Goal: Information Seeking & Learning: Learn about a topic

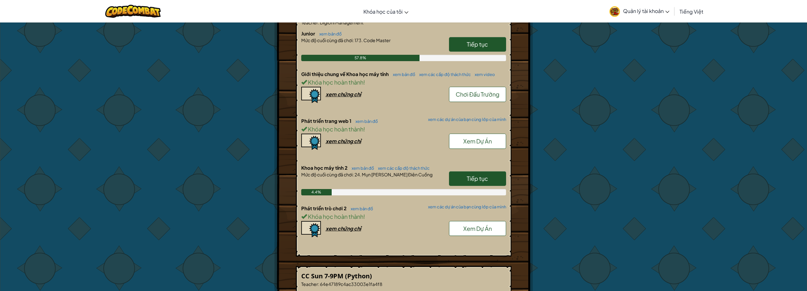
scroll to position [1205, 0]
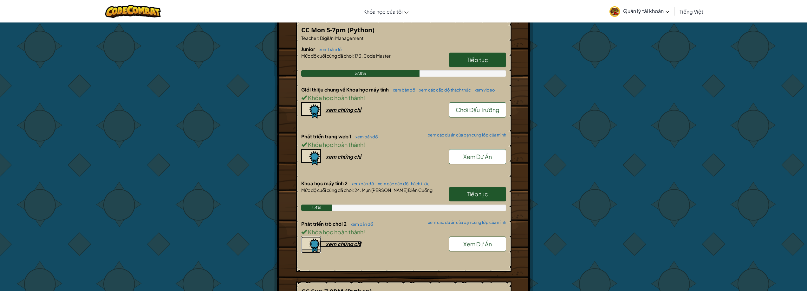
click at [346, 245] on div "xem chứng chỉ" at bounding box center [344, 244] width 36 height 7
click at [663, 10] on span "Quản lý tài khoản" at bounding box center [646, 11] width 46 height 7
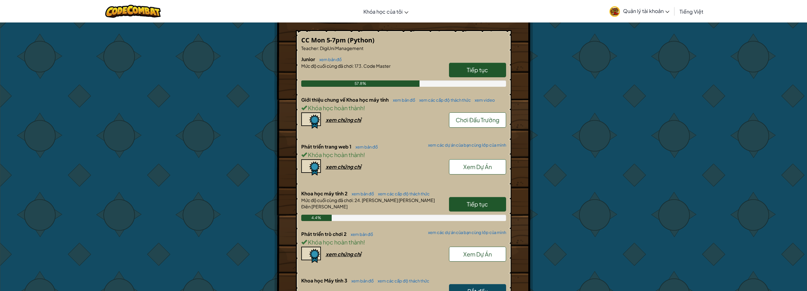
scroll to position [1258, 0]
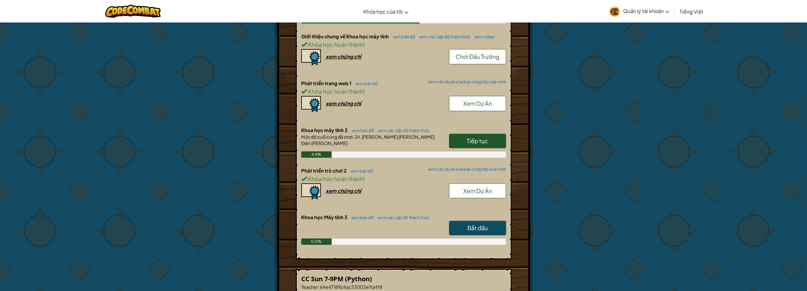
click at [474, 232] on link "Bắt đầu" at bounding box center [477, 228] width 57 height 15
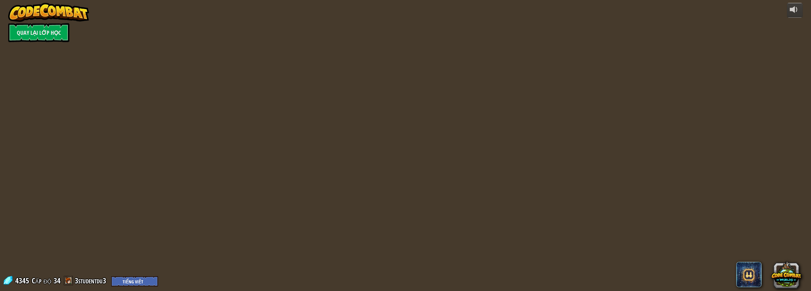
select select "vi"
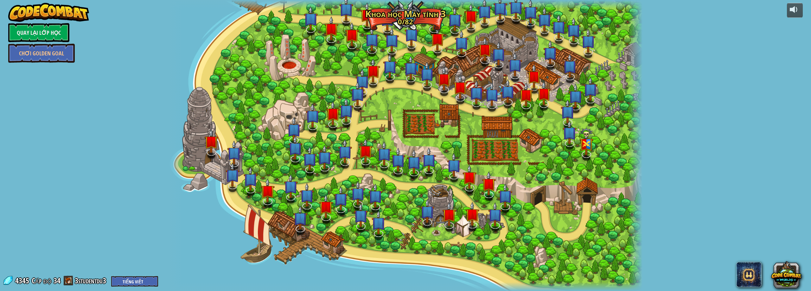
select select "vi"
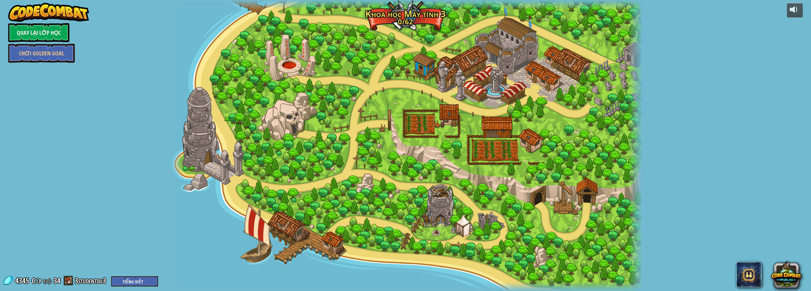
select select "vi"
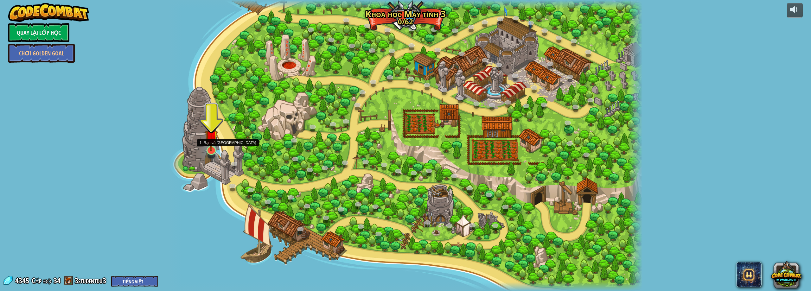
click at [208, 151] on img at bounding box center [211, 136] width 13 height 29
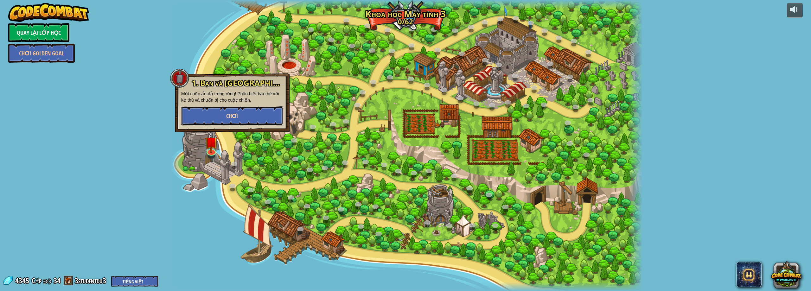
click at [233, 108] on button "Chơi" at bounding box center [232, 116] width 102 height 19
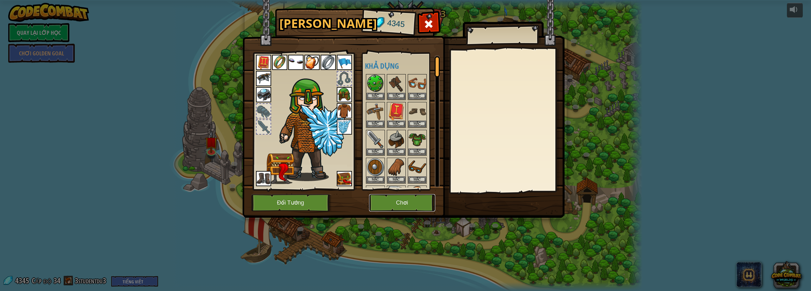
click at [386, 199] on button "Chơi" at bounding box center [402, 202] width 66 height 17
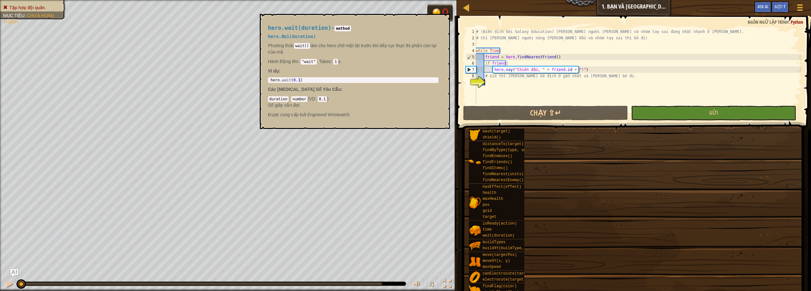
click at [497, 234] on div "Mục [PERSON_NAME] Tập hợp đội quân. Em có thể kết hợp hai [PERSON_NAME] một bằn…" at bounding box center [405, 145] width 811 height 291
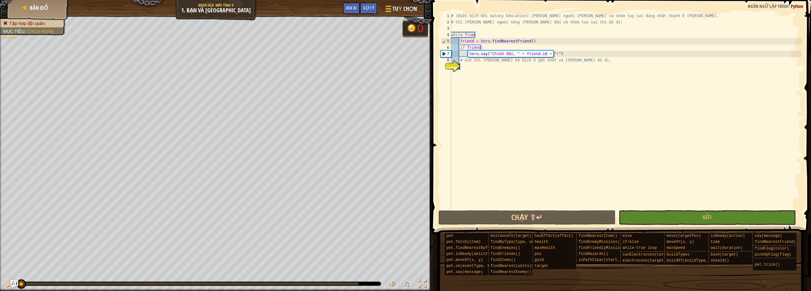
type textarea "q"
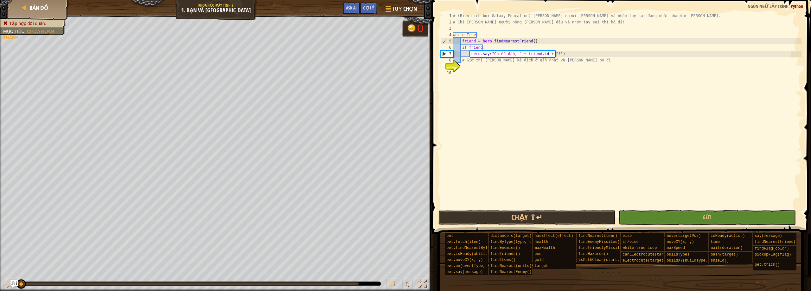
scroll to position [3, 0]
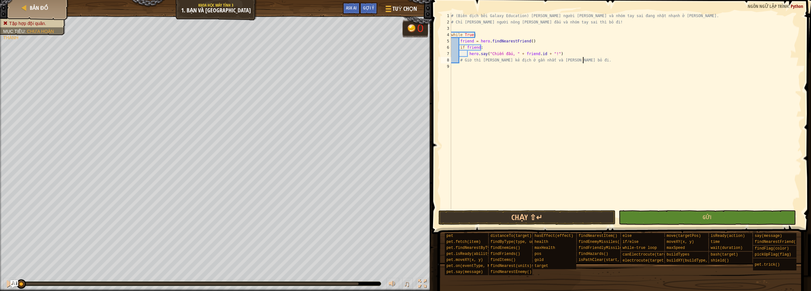
type textarea "# Giờ thì [PERSON_NAME] kẻ địch ở gần nhất và [PERSON_NAME] bỏ đi."
type textarea "g"
click at [495, 68] on div "# (Biên dịch bởi Galaxy Education) [PERSON_NAME] người [PERSON_NAME] và nhóm ta…" at bounding box center [627, 117] width 350 height 209
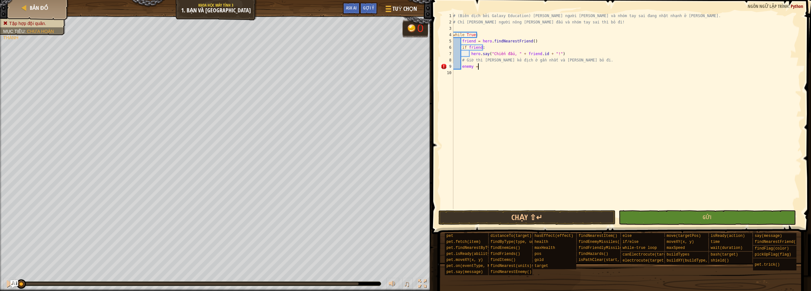
type textarea "enemy = fi"
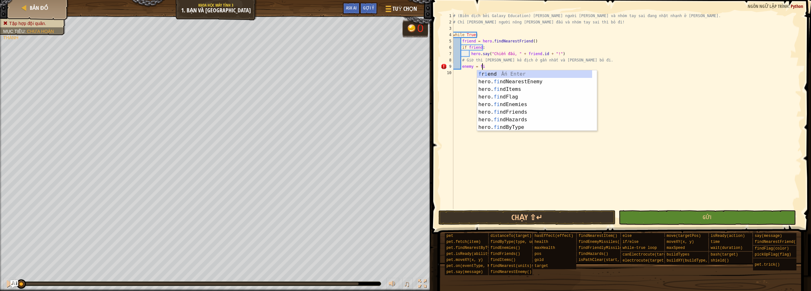
scroll to position [3, 2]
click at [546, 81] on div "f r i end Ấn Enter hero. fi ndNearestEnemy Ấn Enter hero. fi ndItems Ấn Enter h…" at bounding box center [534, 108] width 115 height 76
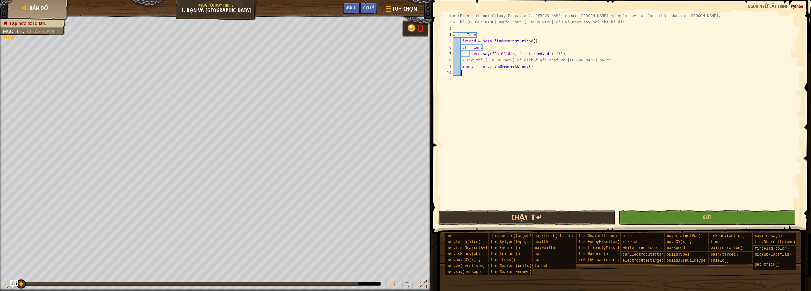
type textarea "enemy = hero.findNearestEnemy()"
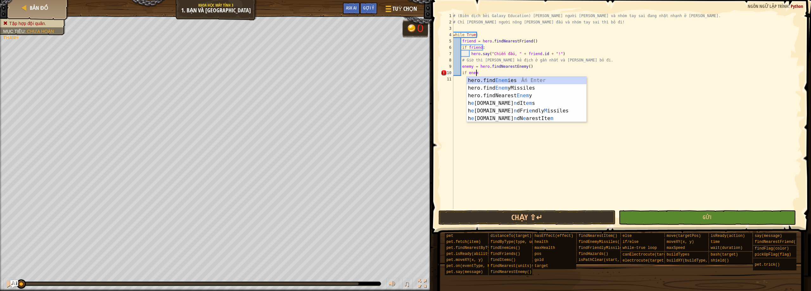
scroll to position [3, 2]
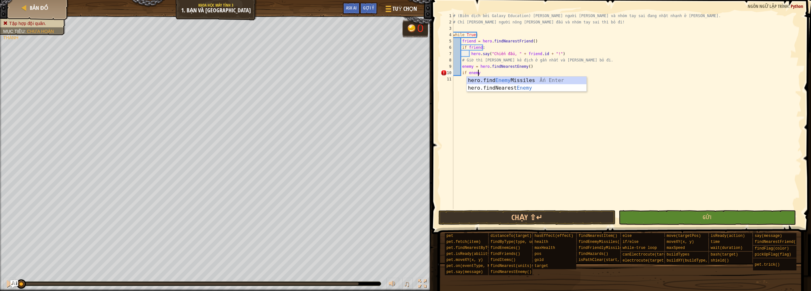
type textarea "if enemy:"
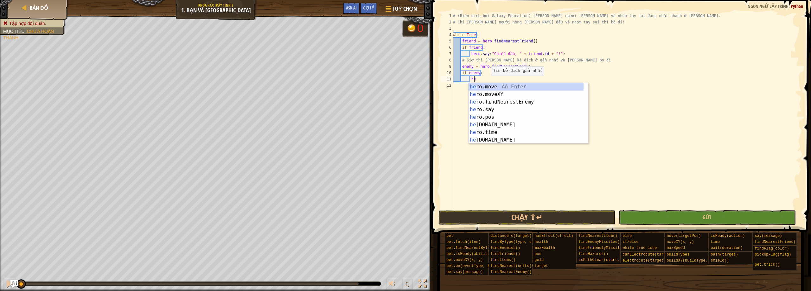
type textarea "h"
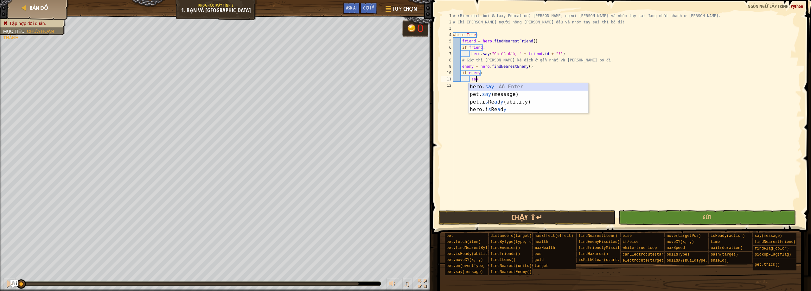
click at [499, 86] on div "hero. say Ấn Enter pet. say (message) Ấn Enter pet.i s Re a d y (ability) [DEMO…" at bounding box center [529, 106] width 120 height 46
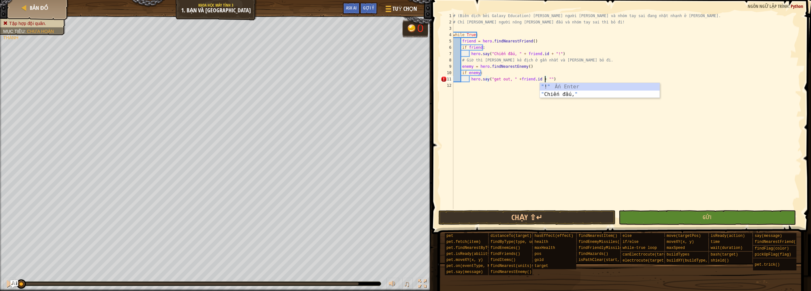
scroll to position [3, 8]
type textarea "hero.say("get out, " +[DOMAIN_NAME] + "!")"
click at [674, 221] on button "Gửi" at bounding box center [707, 217] width 177 height 15
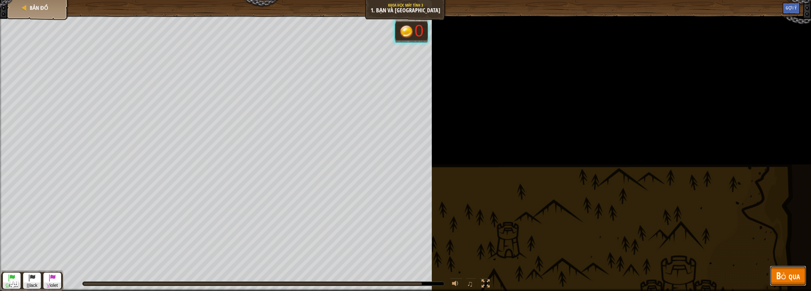
click at [800, 280] on button "Bỏ qua" at bounding box center [788, 276] width 36 height 20
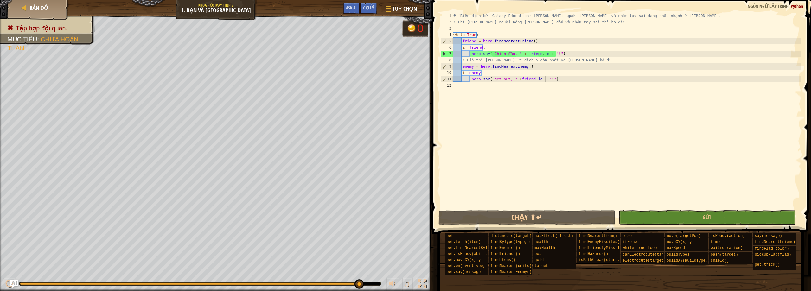
scroll to position [3, 0]
click at [539, 140] on div "# (Biên dịch bởi Galaxy Education) [PERSON_NAME] người [PERSON_NAME] và nhóm ta…" at bounding box center [627, 117] width 350 height 209
drag, startPoint x: 559, startPoint y: 53, endPoint x: 470, endPoint y: 55, distance: 88.5
click at [470, 55] on div "# (Biên dịch bởi Galaxy Education) [PERSON_NAME] người [PERSON_NAME] và nhóm ta…" at bounding box center [627, 117] width 350 height 209
type textarea "hero.say("Chiến đấu, " + [DOMAIN_NAME] + "!")"
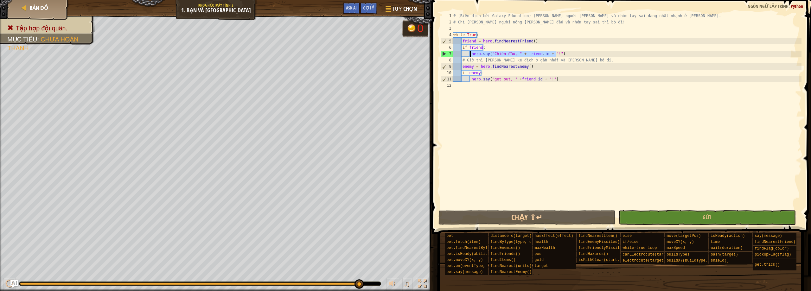
click at [567, 82] on div "# (Biên dịch bởi Galaxy Education) [PERSON_NAME] người [PERSON_NAME] và nhóm ta…" at bounding box center [627, 117] width 350 height 209
drag, startPoint x: 567, startPoint y: 82, endPoint x: 475, endPoint y: 81, distance: 91.6
click at [475, 81] on div "# (Biên dịch bởi Galaxy Education) [PERSON_NAME] người [PERSON_NAME] và nhóm ta…" at bounding box center [627, 117] width 350 height 209
drag, startPoint x: 471, startPoint y: 79, endPoint x: 551, endPoint y: 80, distance: 79.6
click at [551, 80] on div "# (Biên dịch bởi Galaxy Education) [PERSON_NAME] người [PERSON_NAME] và nhóm ta…" at bounding box center [627, 117] width 350 height 209
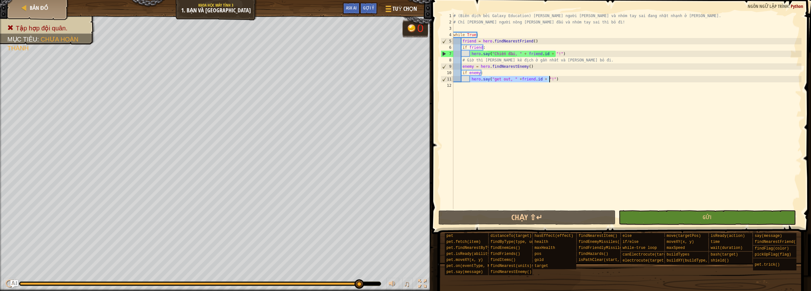
type textarea "hero.say("get out, " +[DOMAIN_NAME] + "!")"
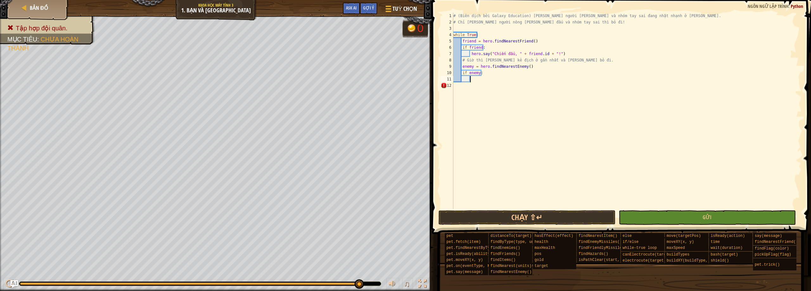
paste textarea "hero.say("Chiến đấu, " + [DOMAIN_NAME] + "!")"
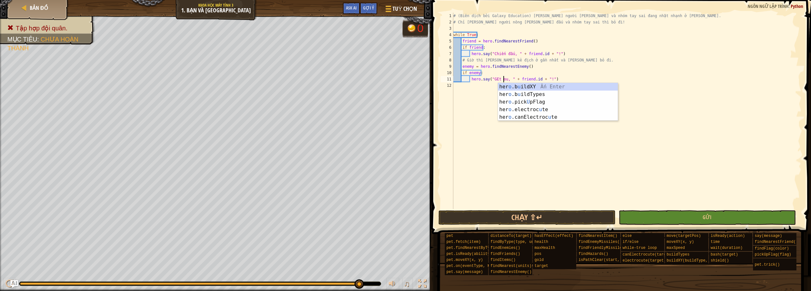
scroll to position [3, 4]
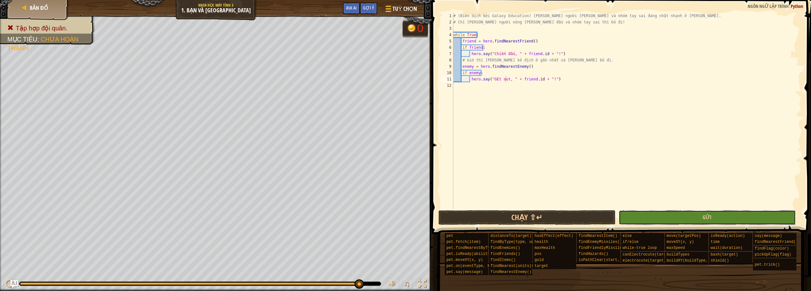
click at [696, 217] on button "Gửi" at bounding box center [707, 217] width 177 height 15
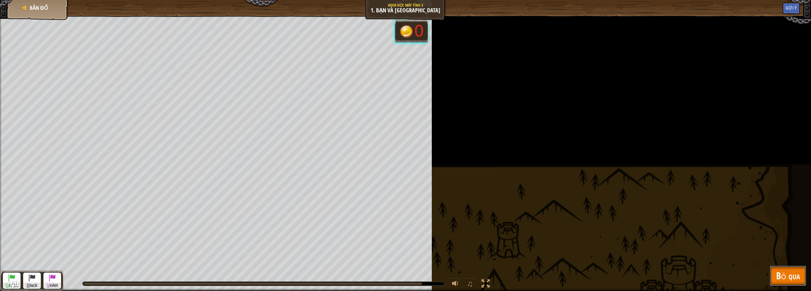
click at [784, 267] on button "Bỏ qua" at bounding box center [788, 276] width 36 height 20
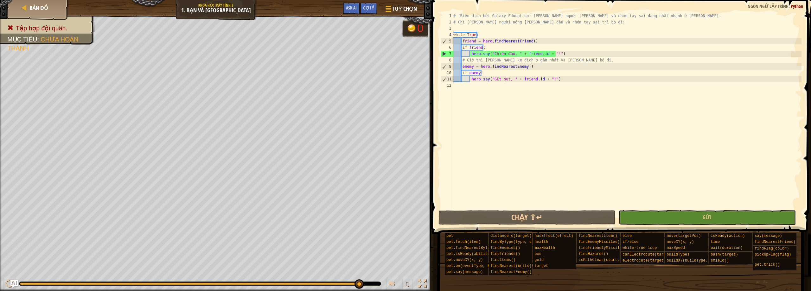
scroll to position [3, 2]
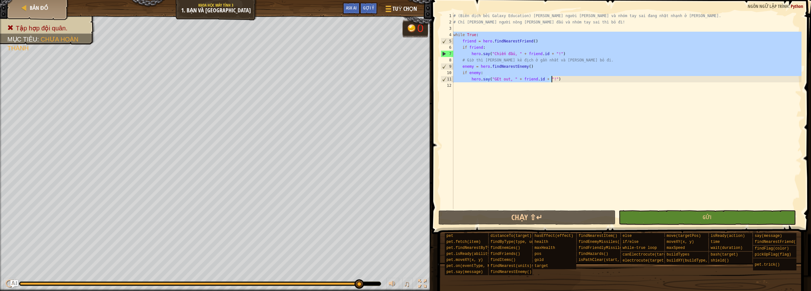
drag, startPoint x: 454, startPoint y: 34, endPoint x: 548, endPoint y: 76, distance: 103.4
click at [549, 77] on div "# (Biên dịch bởi Galaxy Education) [PERSON_NAME] người [PERSON_NAME] và nhóm ta…" at bounding box center [627, 117] width 350 height 209
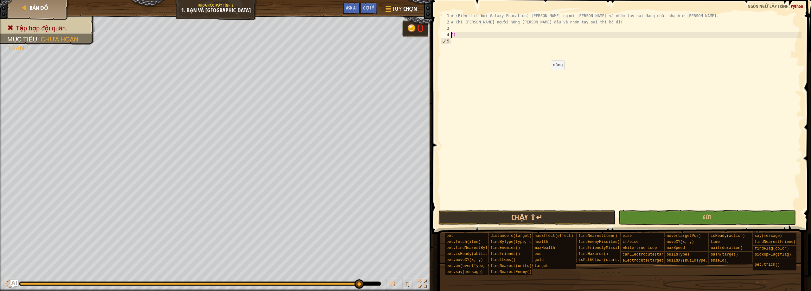
scroll to position [3, 0]
type textarea """
paste textarea "hero.say("Bỏ đi, " + [DOMAIN_NAME] + "!")"
type textarea "hero.say("Bỏ đi, " + [DOMAIN_NAME] + "!")"
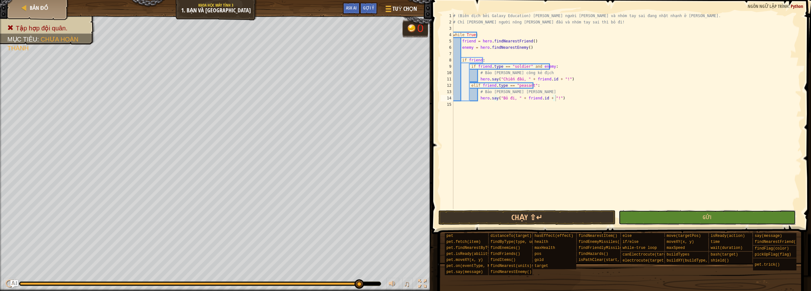
click at [671, 216] on button "Gửi" at bounding box center [707, 217] width 177 height 15
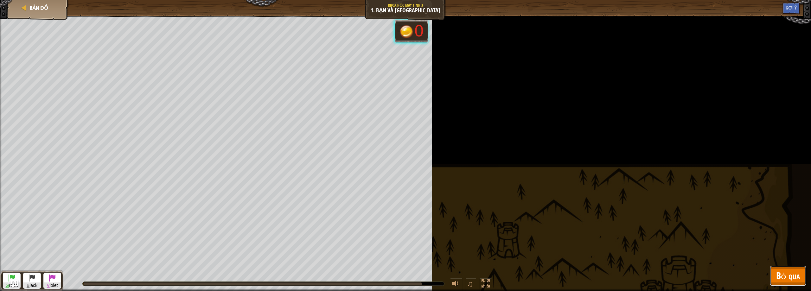
click at [784, 274] on span "Bỏ qua" at bounding box center [789, 275] width 24 height 13
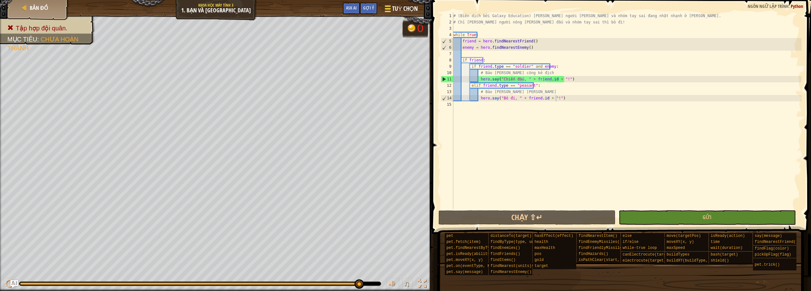
click at [414, 11] on span "Tuỳ chọn" at bounding box center [405, 8] width 26 height 9
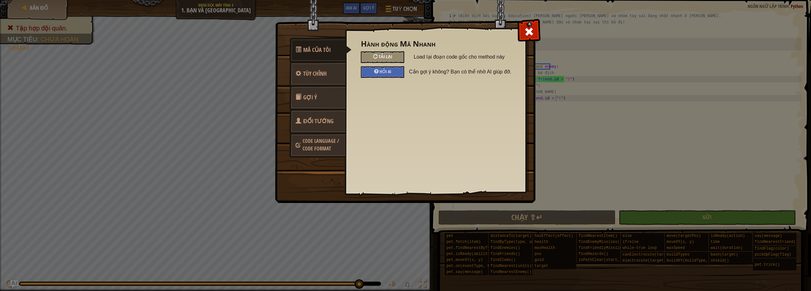
click at [390, 56] on span "Tải lại" at bounding box center [386, 57] width 14 height 6
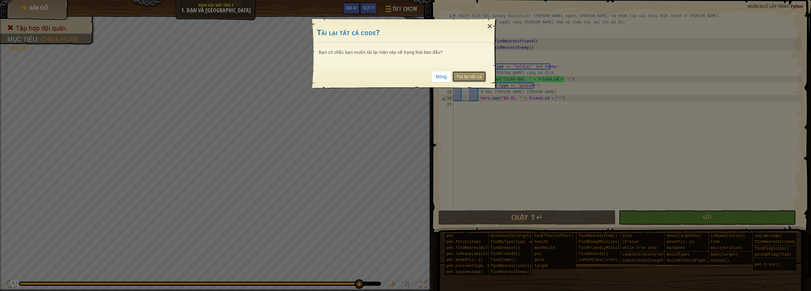
click at [469, 75] on link "Tải lại tất cả" at bounding box center [470, 76] width 34 height 11
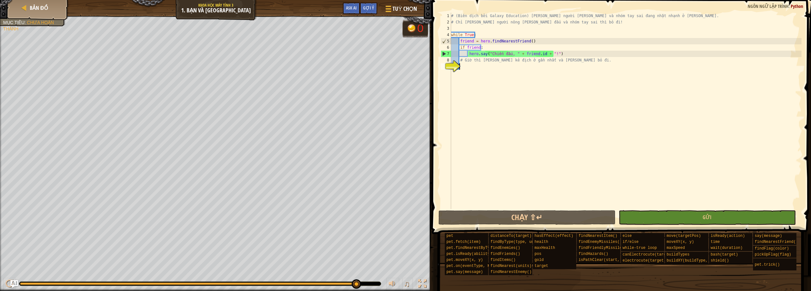
click at [356, 272] on div "Tập hợp đội quân. Mục [PERSON_NAME] : [PERSON_NAME] [PERSON_NAME] B lack V iole…" at bounding box center [405, 153] width 811 height 275
drag, startPoint x: 37, startPoint y: 280, endPoint x: 350, endPoint y: 294, distance: 312.9
click at [350, 0] on html "Bản đồ [PERSON_NAME] học Máy tính 3 1. Bạn và Thù [PERSON_NAME] [PERSON_NAME] G…" at bounding box center [405, 0] width 811 height 0
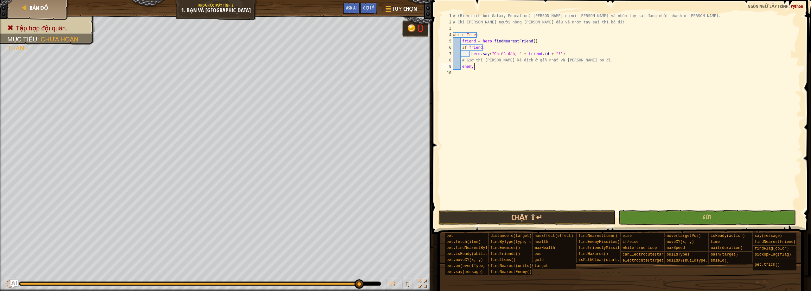
scroll to position [3, 2]
type textarea "enemy = fi"
type textarea "enemy :"
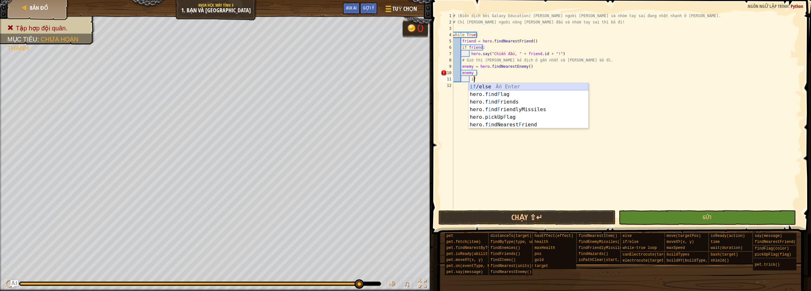
click at [563, 88] on div "if /else Ấn Enter hero.f i nd F lag Ấn Enter hero.f i nd F riends Ấn Enter hero…" at bounding box center [529, 113] width 120 height 61
type textarea "if enemy:"
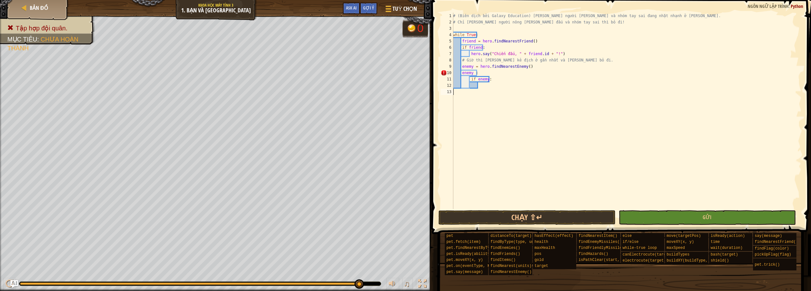
click at [487, 90] on div "# (Biên dịch bởi Galaxy Education) [PERSON_NAME] người [PERSON_NAME] và nhóm ta…" at bounding box center [627, 117] width 350 height 209
click at [480, 86] on div "# (Biên dịch bởi Galaxy Education) [PERSON_NAME] người [PERSON_NAME] và nhóm ta…" at bounding box center [627, 117] width 350 height 209
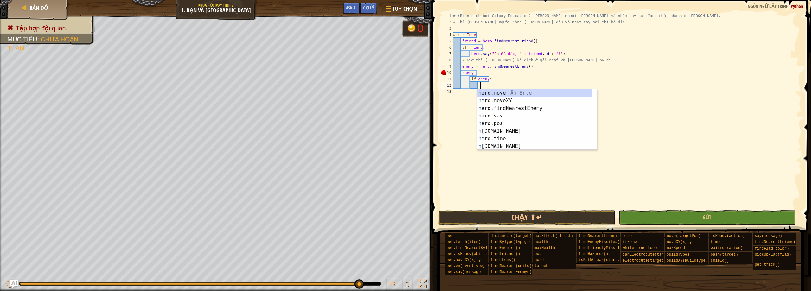
scroll to position [3, 2]
type textarea "h"
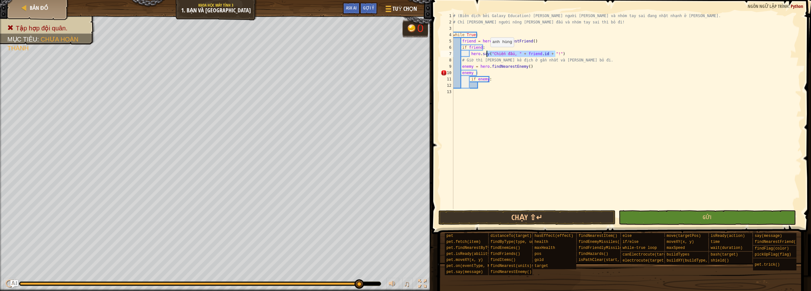
drag, startPoint x: 556, startPoint y: 54, endPoint x: 487, endPoint y: 53, distance: 68.5
click at [487, 53] on div "# (Biên dịch bởi Galaxy Education) [PERSON_NAME] người [PERSON_NAME] và nhóm ta…" at bounding box center [627, 117] width 350 height 209
type textarea "hero.say("Chiến đấu, " + [DOMAIN_NAME] + "!")"
click at [488, 87] on div "# (Biên dịch bởi Galaxy Education) [PERSON_NAME] người [PERSON_NAME] và nhóm ta…" at bounding box center [627, 117] width 350 height 209
paste textarea "("Chiến đấu, " + [DOMAIN_NAME] + "!")"
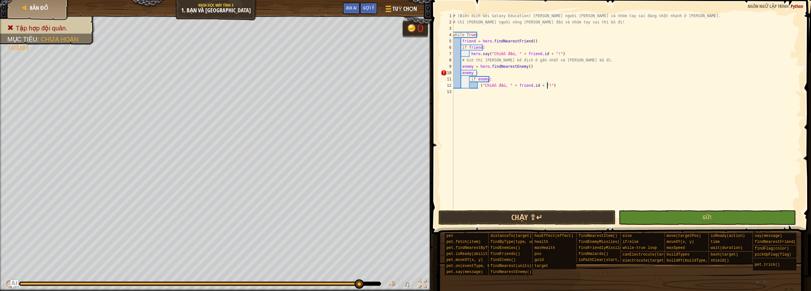
drag, startPoint x: 501, startPoint y: 85, endPoint x: 509, endPoint y: 78, distance: 10.3
click at [501, 85] on div "# (Biên dịch bởi Galaxy Education) [PERSON_NAME] người [PERSON_NAME] và nhóm ta…" at bounding box center [627, 117] width 350 height 209
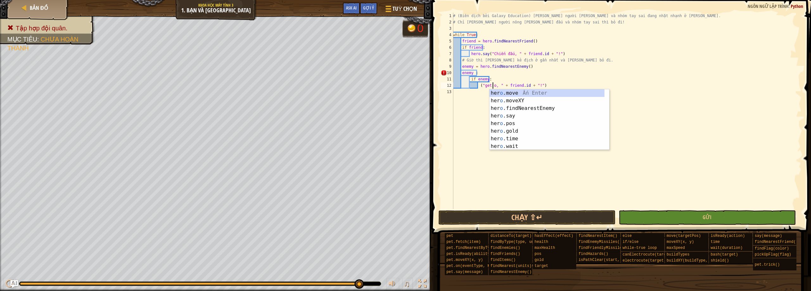
scroll to position [3, 4]
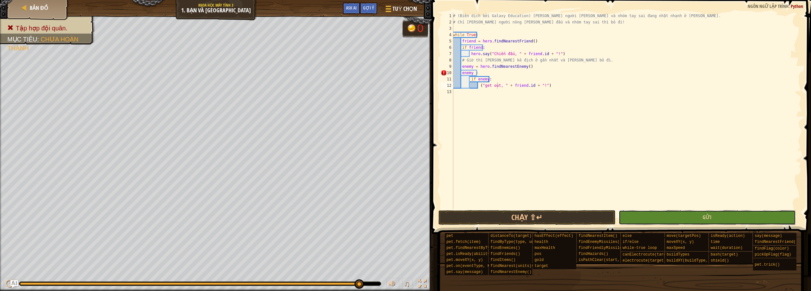
click at [661, 214] on button "Gửi" at bounding box center [707, 217] width 177 height 15
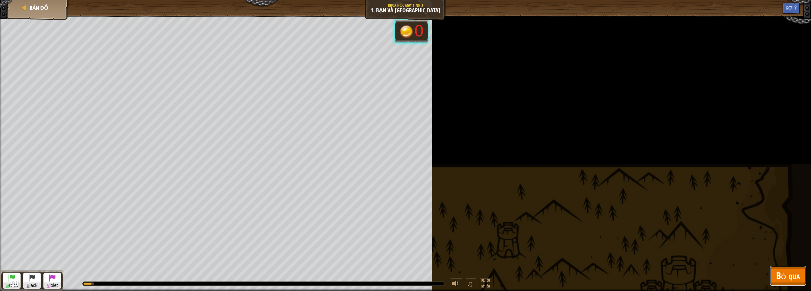
click at [790, 273] on span "Bỏ qua" at bounding box center [789, 275] width 24 height 13
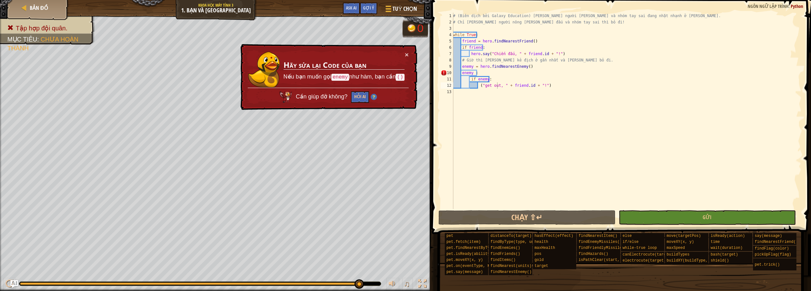
click at [481, 74] on div "# (Biên dịch bởi Galaxy Education) [PERSON_NAME] người [PERSON_NAME] và nhóm ta…" at bounding box center [627, 117] width 350 height 209
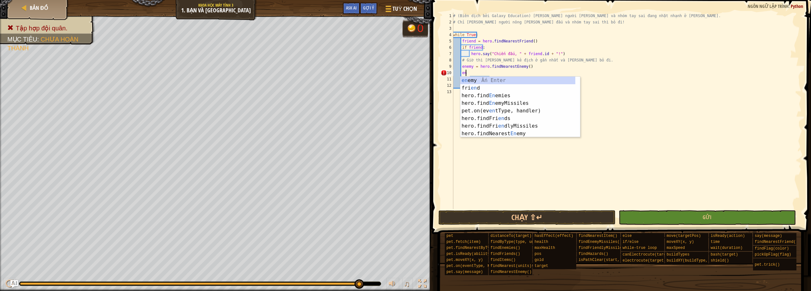
type textarea "e"
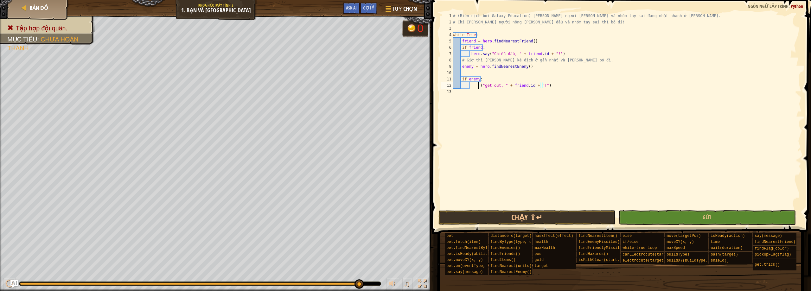
click at [478, 84] on div "# (Biên dịch bởi Galaxy Education) [PERSON_NAME] người [PERSON_NAME] và nhóm ta…" at bounding box center [627, 117] width 350 height 209
click at [728, 215] on button "Gửi" at bounding box center [707, 217] width 177 height 15
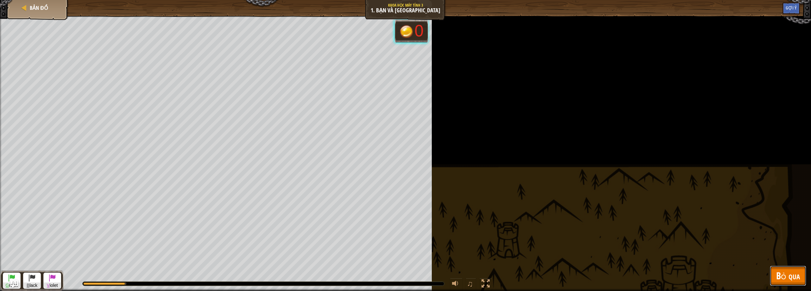
click at [785, 267] on button "Bỏ qua" at bounding box center [788, 276] width 36 height 20
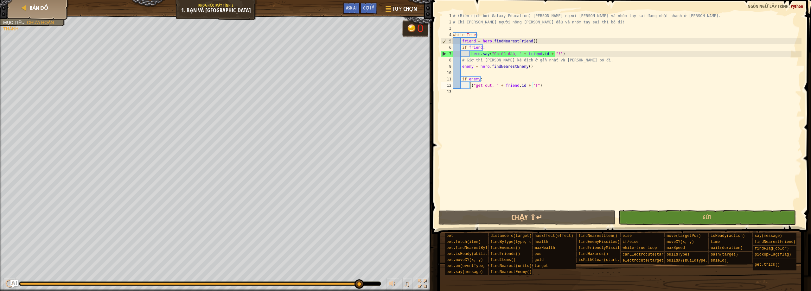
click at [470, 85] on div "# (Biên dịch bởi Galaxy Education) [PERSON_NAME] người [PERSON_NAME] và nhóm ta…" at bounding box center [627, 117] width 350 height 209
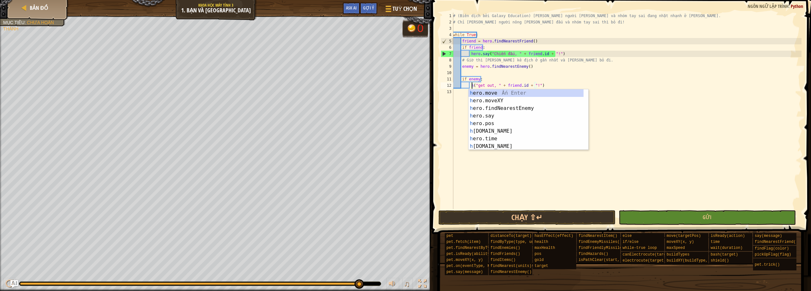
scroll to position [3, 2]
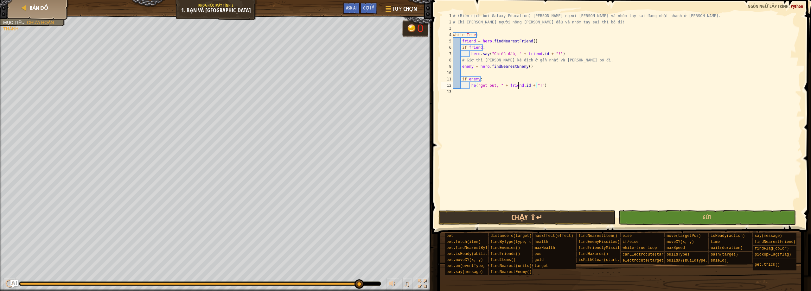
click at [518, 84] on div "# (Biên dịch bởi Galaxy Education) [PERSON_NAME] người [PERSON_NAME] và nhóm ta…" at bounding box center [627, 117] width 350 height 209
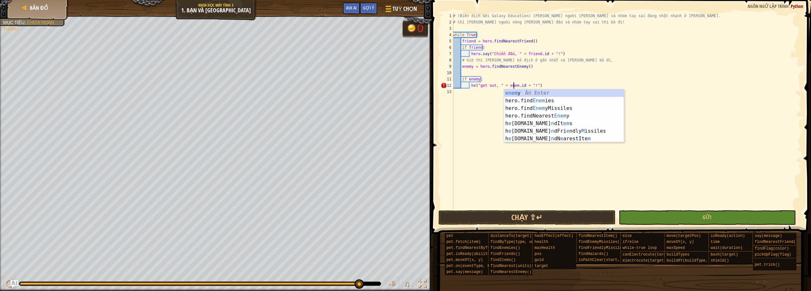
scroll to position [3, 5]
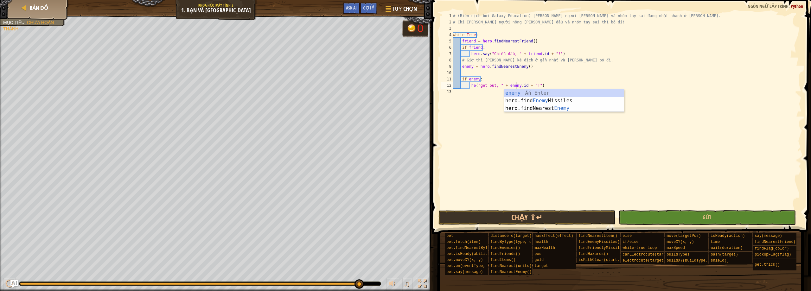
click at [474, 83] on div "# (Biên dịch bởi Galaxy Education) [PERSON_NAME] người [PERSON_NAME] và nhóm ta…" at bounding box center [627, 117] width 350 height 209
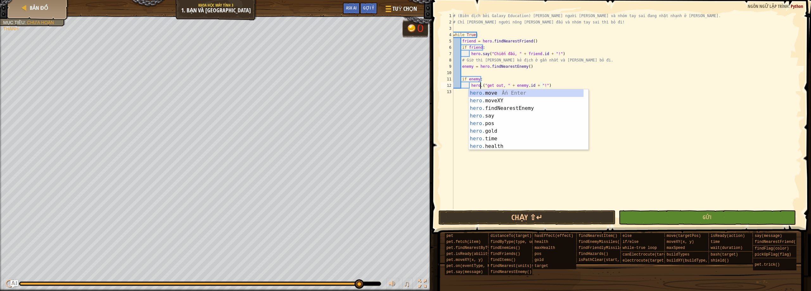
scroll to position [3, 3]
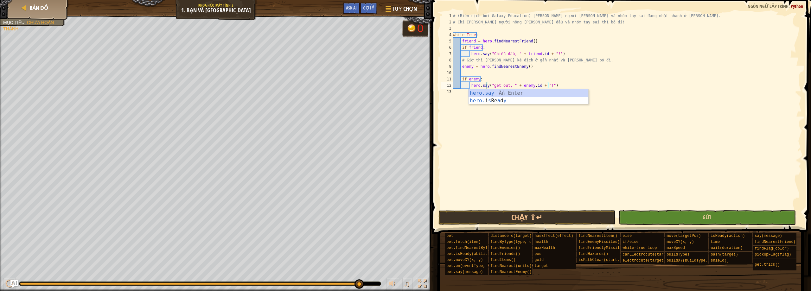
type textarea "hero.say("get out, " + [DOMAIN_NAME] + "!")"
click at [648, 215] on button "Gửi" at bounding box center [707, 217] width 177 height 15
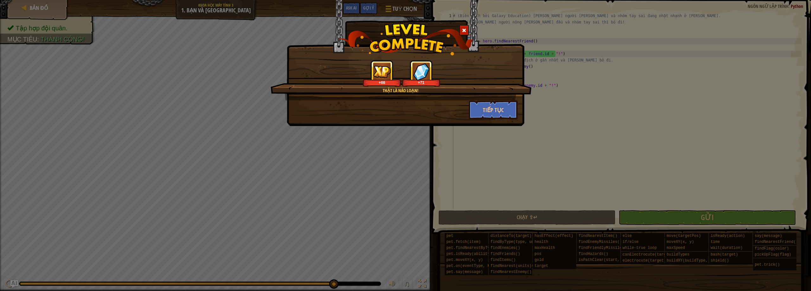
click at [465, 31] on span at bounding box center [464, 30] width 4 height 4
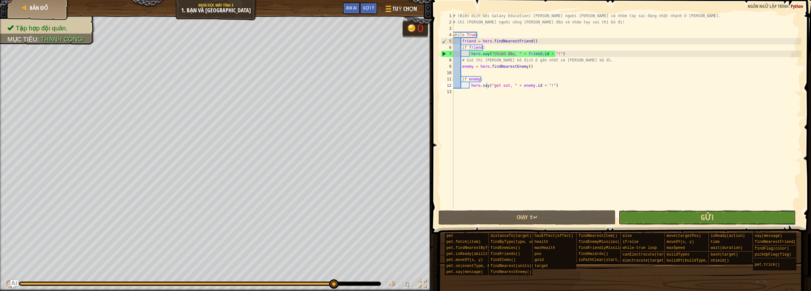
click at [703, 217] on span "Gửi" at bounding box center [707, 217] width 13 height 10
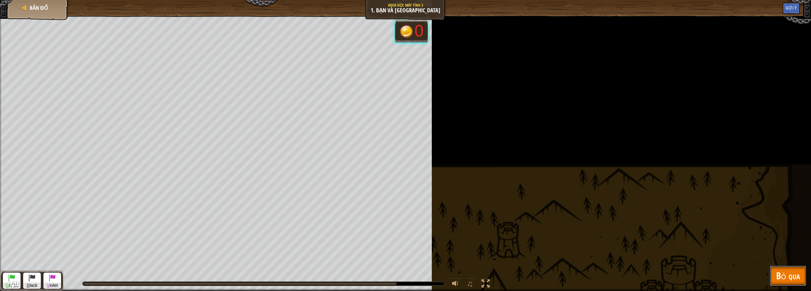
click at [792, 271] on span "Bỏ qua" at bounding box center [789, 275] width 24 height 13
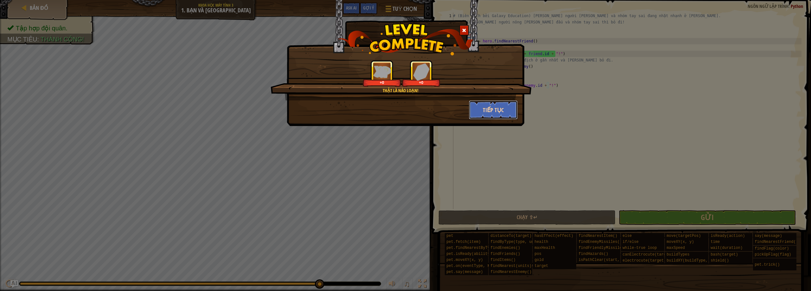
click at [505, 108] on button "Tiếp tục" at bounding box center [493, 109] width 49 height 19
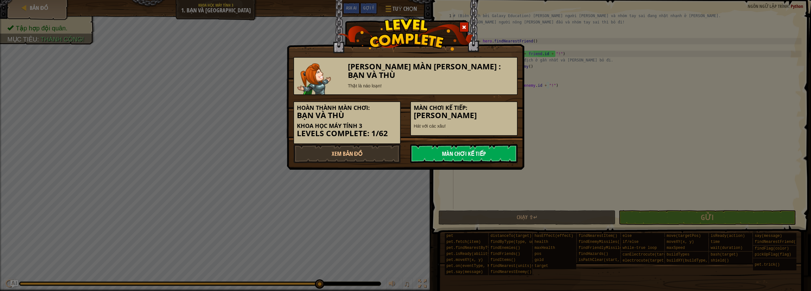
click at [470, 155] on link "Màn chơi kế tiếp" at bounding box center [463, 153] width 107 height 19
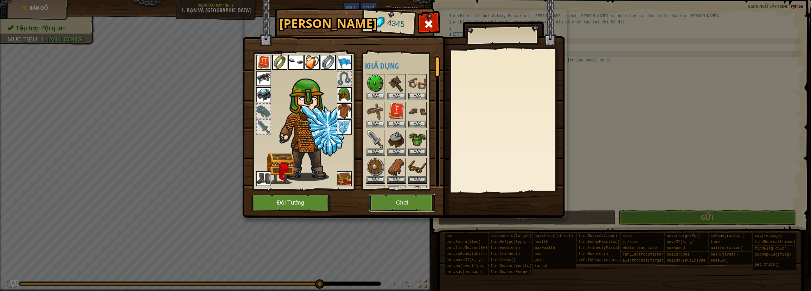
click at [396, 199] on button "Chơi" at bounding box center [402, 202] width 66 height 17
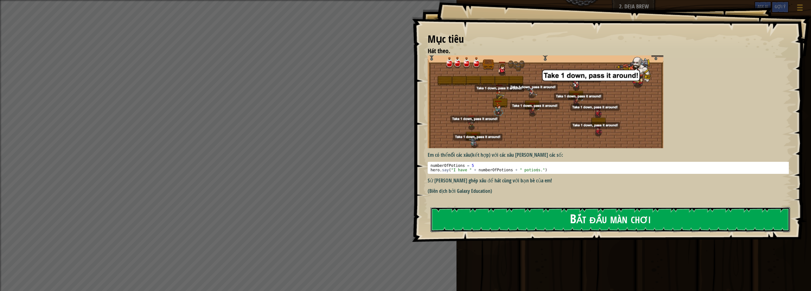
click at [533, 221] on button "Bắt đầu màn chơi" at bounding box center [611, 219] width 360 height 25
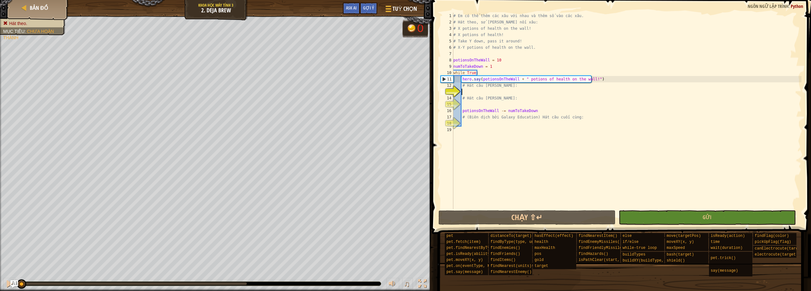
click at [468, 94] on div "# Em có thể thêm các xâu với nhau và thêm số vào các xâu. # Hát theo, sử [PERSO…" at bounding box center [627, 117] width 350 height 209
click at [481, 92] on div "# Em có thể thêm các xâu với nhau và thêm số vào các xâu. # Hát theo, sử [PERSO…" at bounding box center [627, 117] width 350 height 209
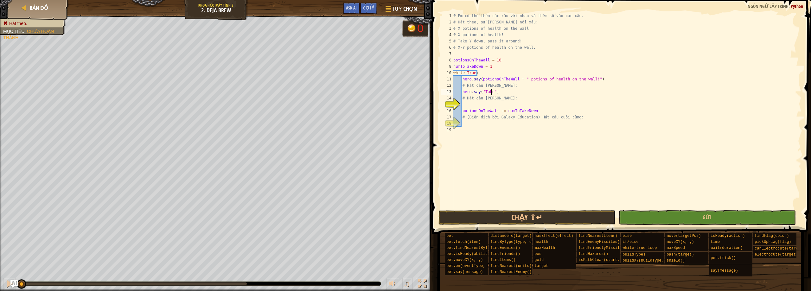
scroll to position [3, 3]
click at [492, 93] on div "# Em có thể thêm các xâu với nhau và thêm số vào các xâu. # Hát theo, sử [PERSO…" at bounding box center [627, 117] width 350 height 209
click at [497, 94] on div "# Em có thể thêm các xâu với nhau và thêm số vào các xâu. # Hát theo, sử [PERSO…" at bounding box center [627, 117] width 350 height 209
click at [502, 93] on div "# Em có thể thêm các xâu với nhau và thêm số vào các xâu. # Hát theo, sử [PERSO…" at bounding box center [627, 117] width 350 height 209
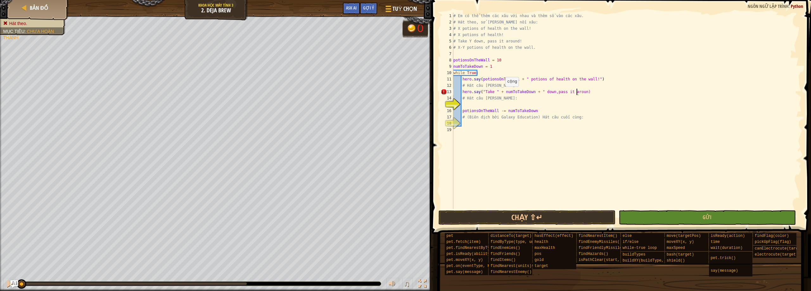
scroll to position [3, 10]
type textarea "hero.say("Take " + numToTakeDown + " down,pass it around")"
click at [485, 104] on div "# Em có thể thêm các xâu với nhau và thêm số vào các xâu. # Hát theo, sử [PERSO…" at bounding box center [627, 117] width 350 height 209
click at [539, 100] on div "# Em có thể thêm các xâu với nhau và thêm số vào các xâu. # Hát theo, sử [PERSO…" at bounding box center [627, 117] width 350 height 209
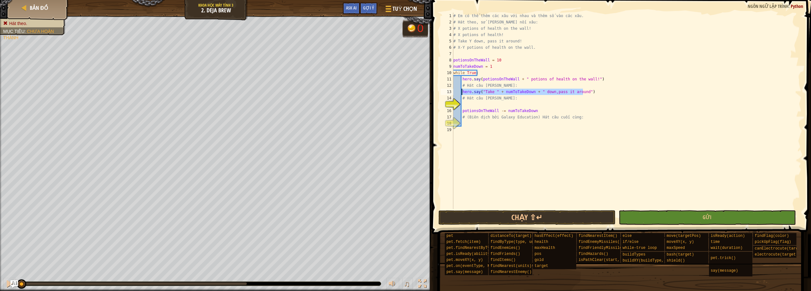
drag, startPoint x: 585, startPoint y: 94, endPoint x: 468, endPoint y: 94, distance: 117.3
click at [462, 95] on div "# Em có thể thêm các xâu với nhau và thêm số vào các xâu. # Hát theo, sử [PERSO…" at bounding box center [627, 117] width 350 height 209
type textarea "hero.say("Take " + numToTakeDown + " down,pass it around")"
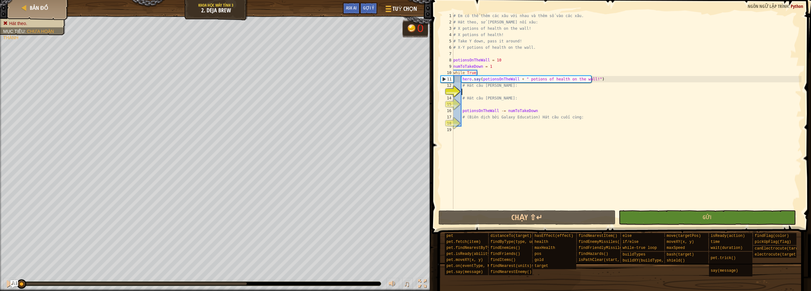
click at [467, 104] on div "# Em có thể thêm các xâu với nhau và thêm số vào các xâu. # Hát theo, sử [PERSO…" at bounding box center [627, 117] width 350 height 209
paste textarea "hero.say("Take " + numToTakeDown + " down,pass it around")"
type textarea "hero.say("Take " + numToTakeDown + " down,pass it around")"
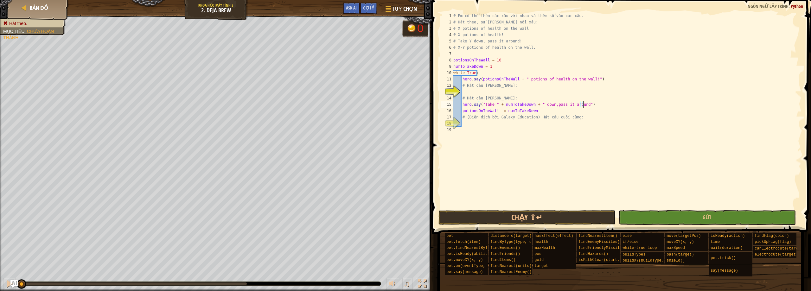
click at [465, 93] on div "# Em có thể thêm các xâu với nhau và thêm số vào các xâu. # Hát theo, sử [PERSO…" at bounding box center [627, 117] width 350 height 209
click at [15, 283] on img "Ask AI" at bounding box center [14, 284] width 8 height 8
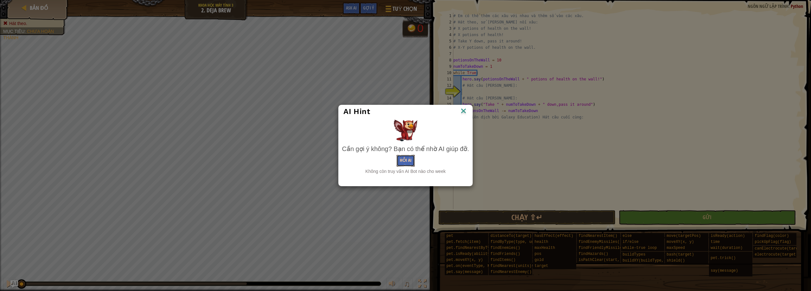
click at [398, 163] on button "Hỏi AI" at bounding box center [406, 161] width 18 height 12
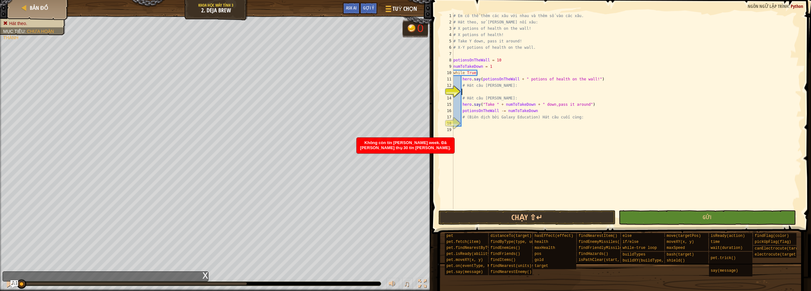
click at [465, 92] on div "# Em có thể thêm các xâu với nhau và thêm số vào các xâu. # Hát theo, sử [PERSO…" at bounding box center [627, 117] width 350 height 209
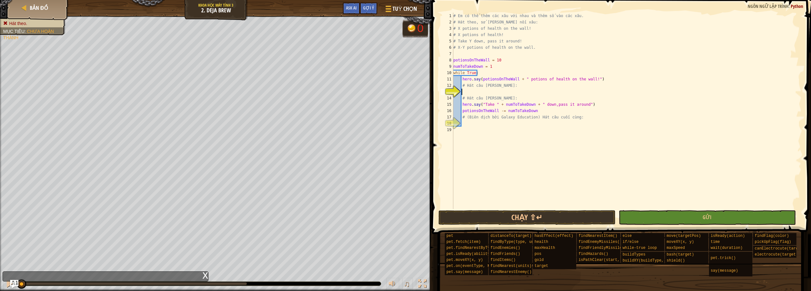
click at [16, 283] on img "Ask AI" at bounding box center [14, 284] width 8 height 8
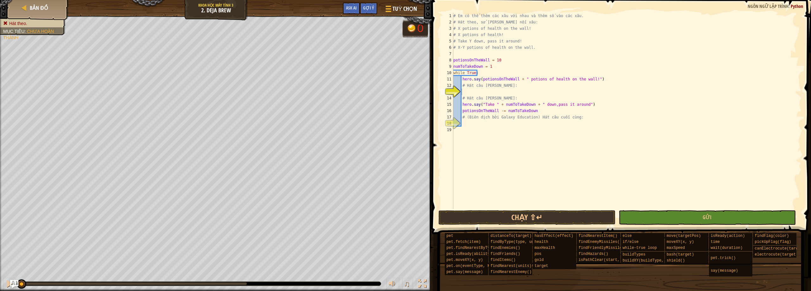
click at [12, 284] on img "Ask AI" at bounding box center [14, 284] width 8 height 8
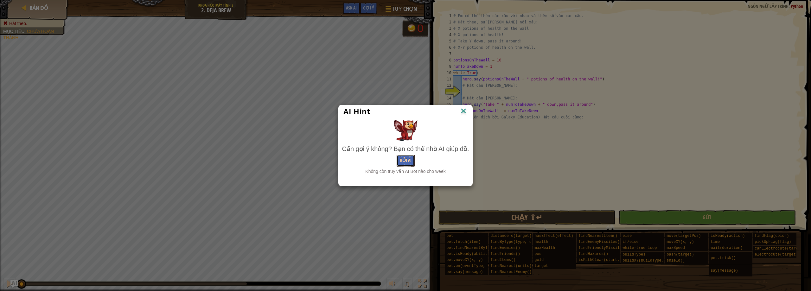
click at [408, 158] on button "Hỏi AI" at bounding box center [406, 161] width 18 height 12
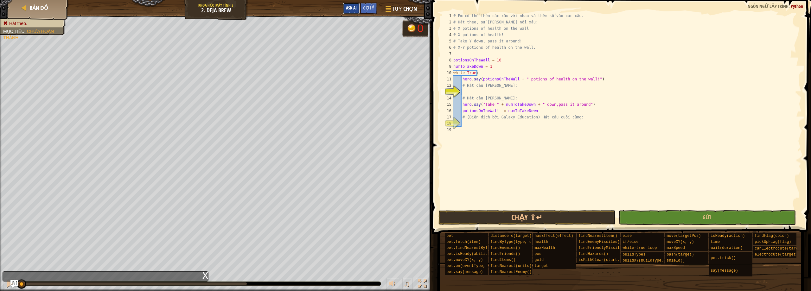
click at [356, 10] on span "Ask AI" at bounding box center [351, 8] width 11 height 6
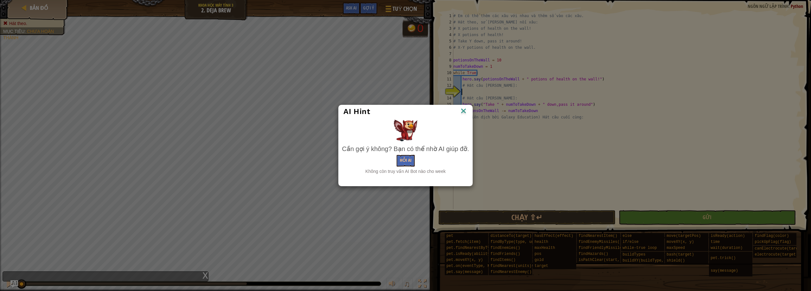
click at [464, 111] on img at bounding box center [464, 112] width 8 height 10
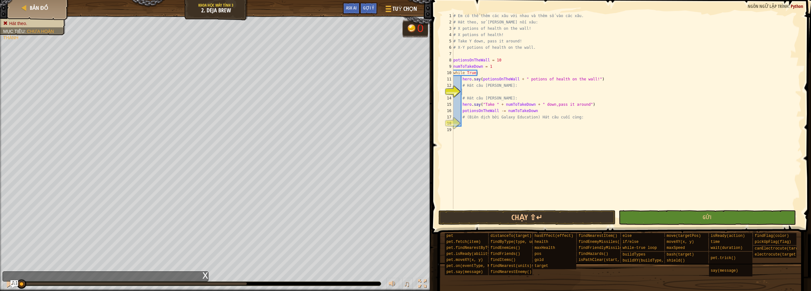
drag, startPoint x: 349, startPoint y: -3, endPoint x: 369, endPoint y: 8, distance: 22.7
click at [370, 9] on span "Gợi ý" at bounding box center [368, 8] width 11 height 6
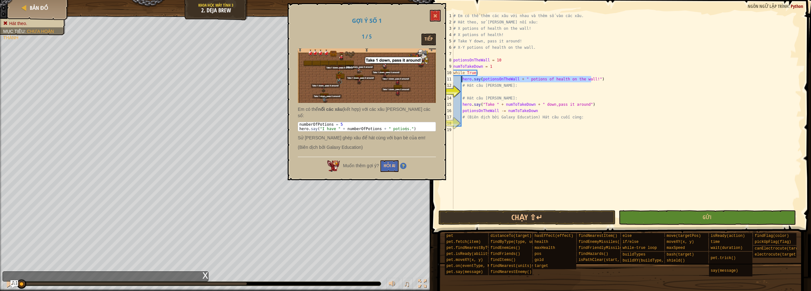
drag, startPoint x: 596, startPoint y: 82, endPoint x: 463, endPoint y: 79, distance: 133.2
click at [463, 79] on div "# Em có thể thêm các xâu với nhau và thêm số vào các xâu. # Hát theo, sử [PERSO…" at bounding box center [627, 117] width 350 height 209
type textarea "hero.say(potionsOnTheWall + " potions of health on the wall!")"
click at [472, 92] on div "# Em có thể thêm các xâu với nhau và thêm số vào các xâu. # Hát theo, sử [PERSO…" at bounding box center [627, 117] width 350 height 209
paste textarea "hero.say("Take " + numToTakeDown + " down,pass it around")"
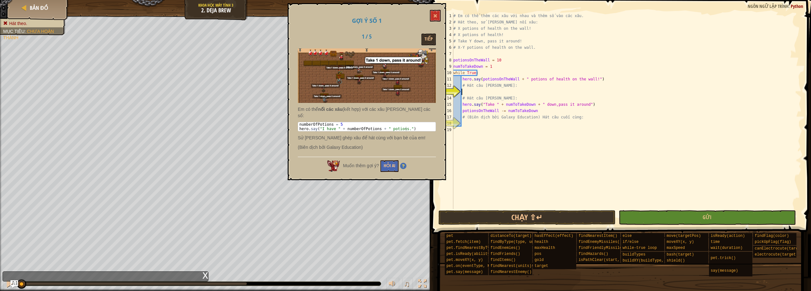
type textarea "hero.say("Take " + numToTakeDown + " down,pass it around")"
drag, startPoint x: 596, startPoint y: 78, endPoint x: 463, endPoint y: 80, distance: 133.5
click at [463, 80] on div "# Em có thể thêm các xâu với nhau và thêm số vào các xâu. # Hát theo, sử [PERSO…" at bounding box center [627, 117] width 350 height 209
type textarea "hero.say(potionsOnTheWall + " potions of health on the wall!")"
click at [468, 90] on div "# Em có thể thêm các xâu với nhau và thêm số vào các xâu. # Hát theo, sử [PERSO…" at bounding box center [627, 117] width 350 height 209
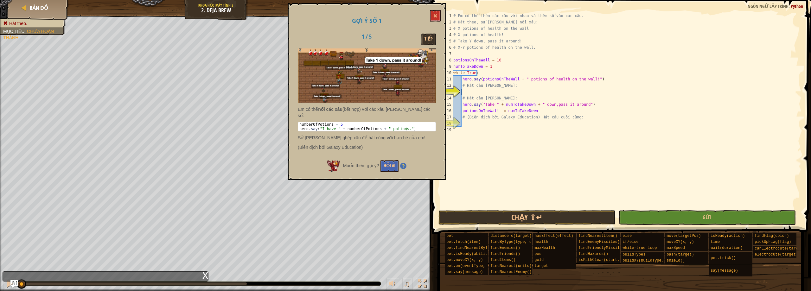
paste textarea "hero.say(potionsOnTheWall + " potions of health on the wall!")"
type textarea "hero.say(potionsOnTheWall + " potions of health on the wall!")"
click at [596, 78] on div "# Em có thể thêm các xâu với nhau và thêm số vào các xâu. # Hát theo, sử [PERSO…" at bounding box center [627, 117] width 350 height 209
click at [527, 125] on div "# Em có thể thêm các xâu với nhau và thêm số vào các xâu. # Hát theo, sử [PERSO…" at bounding box center [627, 117] width 350 height 209
type textarea "hero.say("I have " + numberOfPotions + " potions.")"
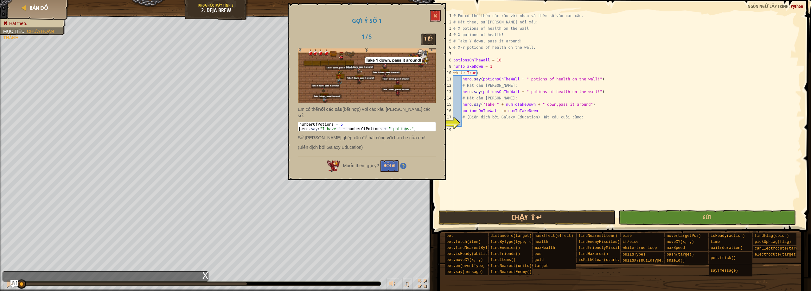
drag, startPoint x: 408, startPoint y: 123, endPoint x: 300, endPoint y: 123, distance: 108.7
click at [300, 123] on div "numberOfPotions = 5 hero . say ( "I have " + numberOfPotions + " potions." )" at bounding box center [367, 131] width 138 height 18
click at [476, 123] on div "# Em có thể thêm các xâu với nhau và thêm số vào các xâu. # Hát theo, sử [PERSO…" at bounding box center [627, 117] width 350 height 209
paste textarea "hero.say("I have " + numberOfPotions + " potions.")"
click at [644, 222] on button "Gửi" at bounding box center [707, 217] width 177 height 15
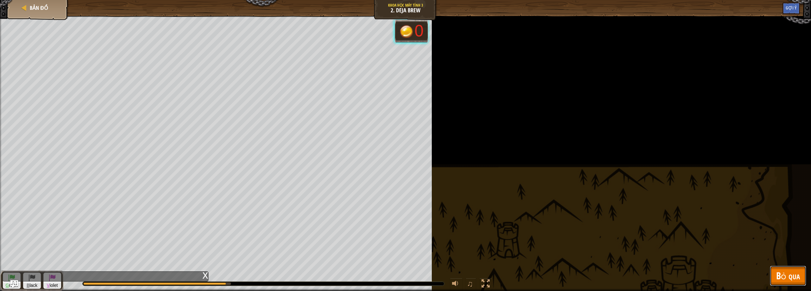
click at [776, 272] on button "Bỏ qua" at bounding box center [788, 276] width 36 height 20
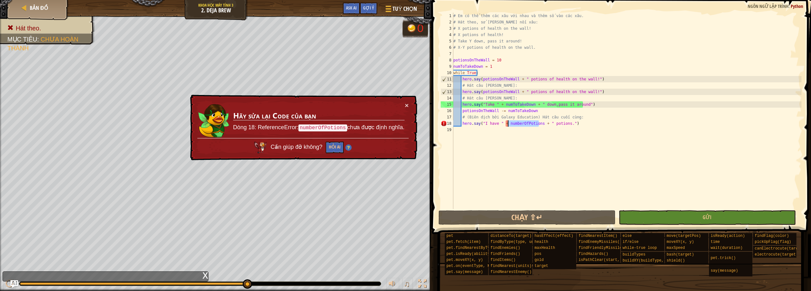
drag, startPoint x: 539, startPoint y: 125, endPoint x: 508, endPoint y: 125, distance: 30.4
click at [508, 125] on div "# Em có thể thêm các xâu với nhau và thêm số vào các xâu. # Hát theo, sử [PERSO…" at bounding box center [627, 117] width 350 height 209
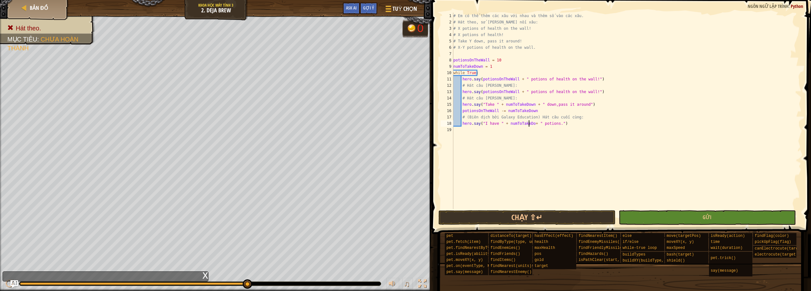
scroll to position [3, 7]
type textarea "hero.say("I have " + numToTakeDown+ " potions.")"
click at [648, 219] on button "Gửi" at bounding box center [707, 217] width 177 height 15
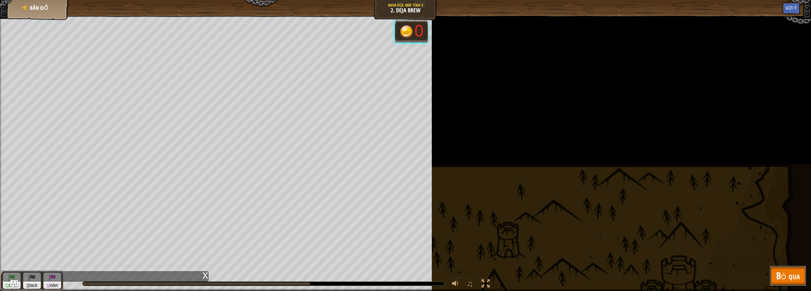
click at [774, 277] on button "Bỏ qua" at bounding box center [788, 276] width 36 height 20
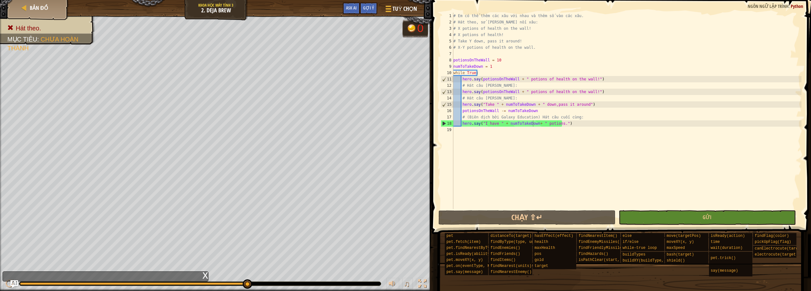
click at [547, 129] on div "# Em có thể thêm các xâu với nhau và thêm số vào các xâu. # Hát theo, sử [PERSO…" at bounding box center [627, 117] width 350 height 209
drag, startPoint x: 565, startPoint y: 125, endPoint x: 515, endPoint y: 131, distance: 49.8
click at [515, 131] on div "# Em có thể thêm các xâu với nhau và thêm số vào các xâu. # Hát theo, sử [PERSO…" at bounding box center [627, 117] width 350 height 209
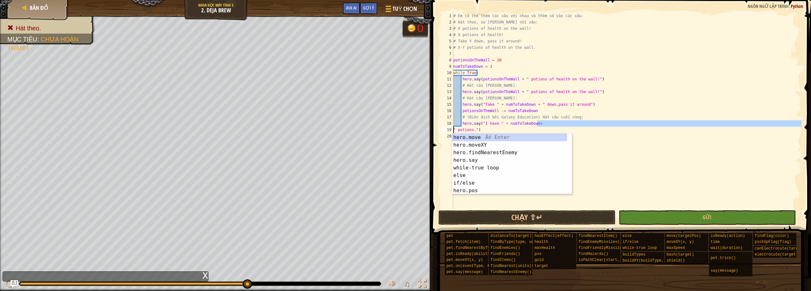
type textarea "hero.say("I have " + numToTakeDown+ " potions.")"
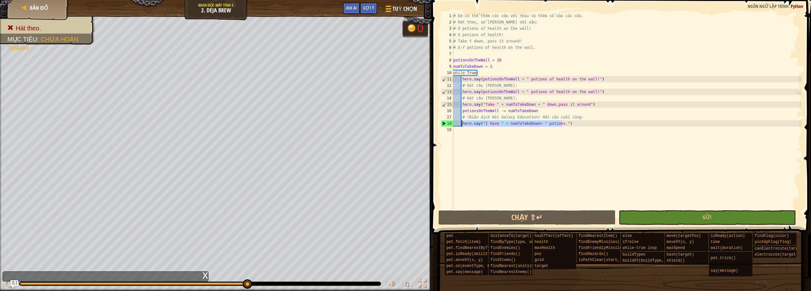
drag, startPoint x: 572, startPoint y: 125, endPoint x: 462, endPoint y: 126, distance: 109.7
click at [462, 126] on div "# Em có thể thêm các xâu với nhau và thêm số vào các xâu. # Hát theo, sử [PERSO…" at bounding box center [627, 117] width 350 height 209
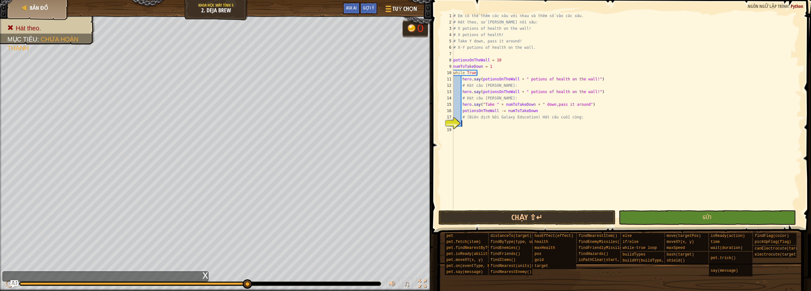
paste textarea "hero.say(potionsOnTheWall + " potions of health on the wall.")"
click at [462, 123] on div "# Em có thể thêm các xâu với nhau và thêm số vào các xâu. # Hát theo, sử [PERSO…" at bounding box center [627, 117] width 350 height 209
type textarea "hero.say(potionsOnTheWall + " potions of health on the wall.")"
click at [721, 218] on button "Gửi" at bounding box center [707, 217] width 177 height 15
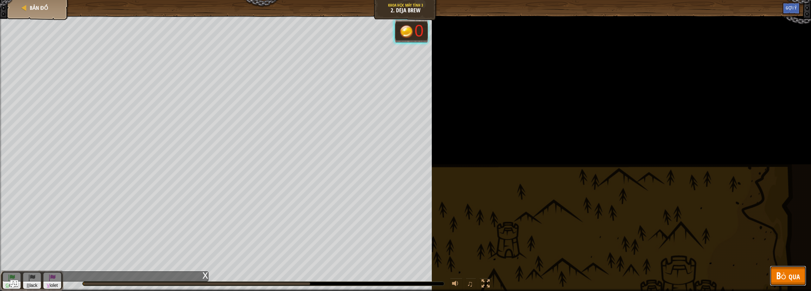
click at [805, 275] on button "Bỏ qua" at bounding box center [788, 276] width 36 height 20
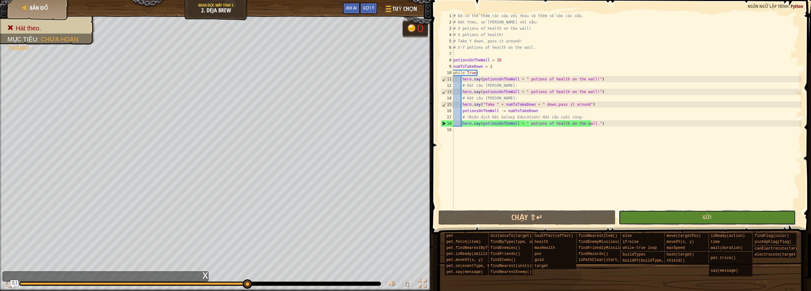
click at [659, 219] on button "Gửi" at bounding box center [707, 217] width 177 height 15
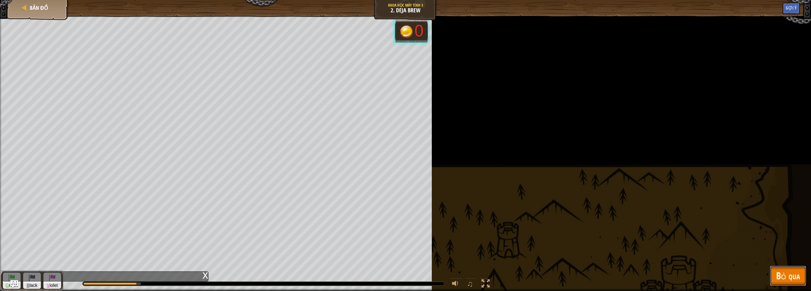
click at [776, 278] on button "Bỏ qua" at bounding box center [788, 276] width 36 height 20
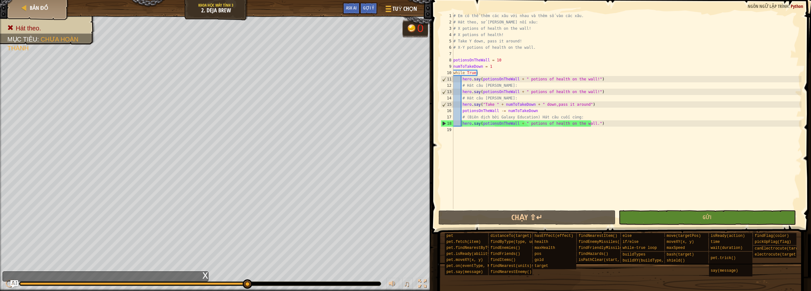
click at [671, 156] on div "# Em có thể thêm các xâu với nhau và thêm số vào các xâu. # Hát theo, sử [PERSO…" at bounding box center [627, 117] width 350 height 209
drag, startPoint x: 606, startPoint y: 122, endPoint x: 475, endPoint y: 125, distance: 131.3
click at [475, 125] on div "# Em có thể thêm các xâu với nhau và thêm số vào các xâu. # Hát theo, sử [PERSO…" at bounding box center [627, 117] width 350 height 209
type textarea "hero.say(potionsOnTheWall + " potions of health on the wall.")"
click at [406, 8] on span "Tuỳ chọn" at bounding box center [405, 8] width 26 height 9
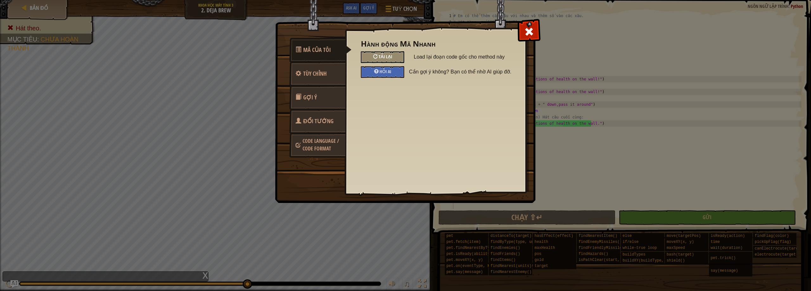
click at [381, 57] on span "Tải lại" at bounding box center [386, 57] width 14 height 6
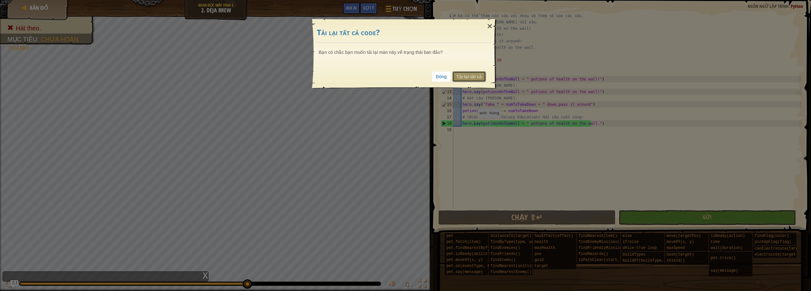
click at [475, 78] on link "Tải lại tất cả" at bounding box center [470, 76] width 34 height 11
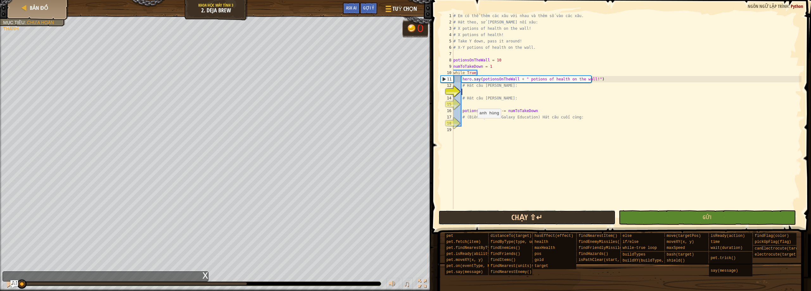
click at [547, 219] on button "Chạy ⇧↵" at bounding box center [527, 217] width 177 height 15
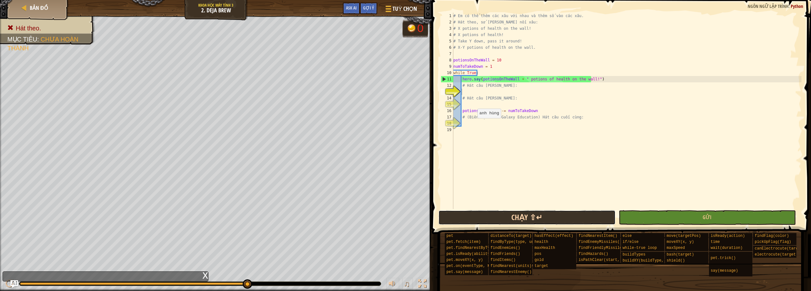
click at [547, 219] on button "Chạy ⇧↵" at bounding box center [527, 217] width 177 height 15
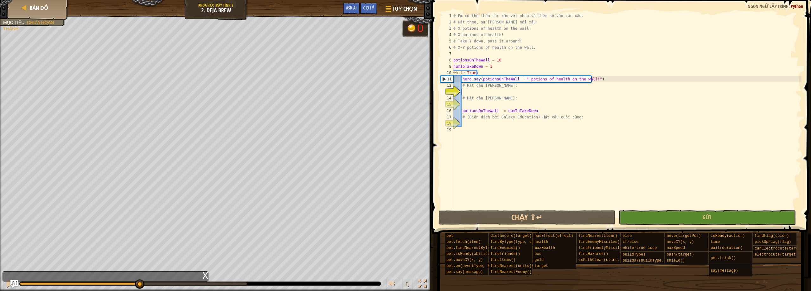
click at [139, 268] on div "Hát theo. Mục [PERSON_NAME] : [PERSON_NAME] [PERSON_NAME] B lack V iolet 0 ♫ An…" at bounding box center [405, 153] width 811 height 275
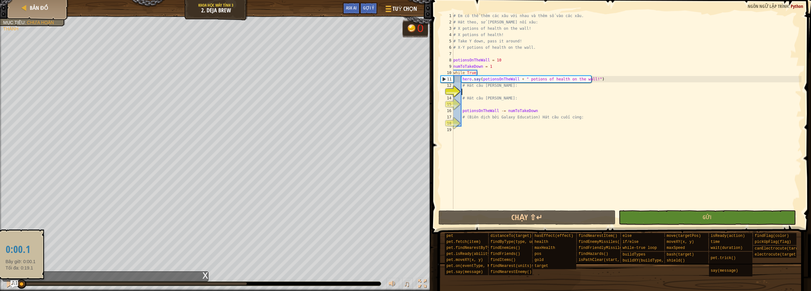
drag, startPoint x: 138, startPoint y: 285, endPoint x: 21, endPoint y: 286, distance: 117.6
click at [21, 286] on div at bounding box center [22, 285] width 10 height 10
drag, startPoint x: 22, startPoint y: 285, endPoint x: 34, endPoint y: 285, distance: 12.1
click at [34, 285] on div at bounding box center [34, 285] width 10 height 10
click at [475, 94] on div "# Em có thể thêm các xâu với nhau và thêm số vào các xâu. # Hát theo, sử [PERSO…" at bounding box center [627, 117] width 350 height 209
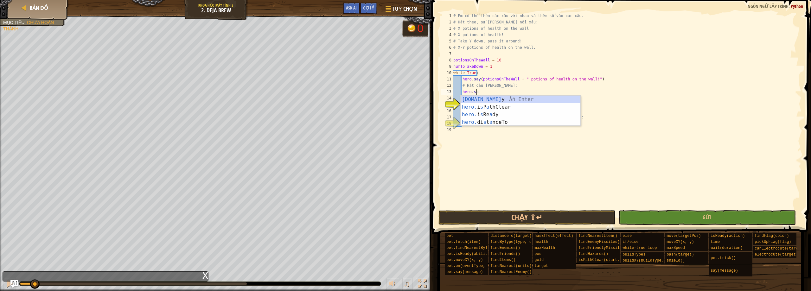
scroll to position [3, 2]
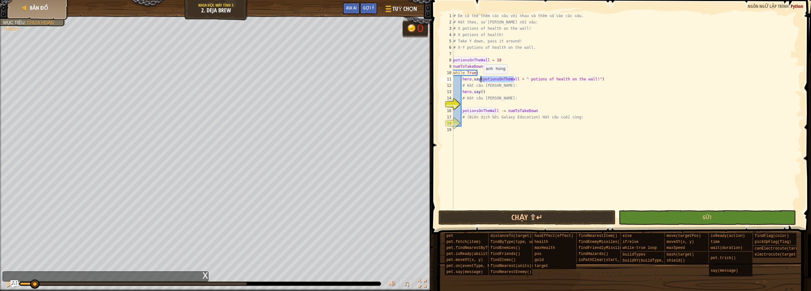
drag, startPoint x: 515, startPoint y: 80, endPoint x: 481, endPoint y: 80, distance: 34.2
click at [481, 80] on div "# Em có thể thêm các xâu với nhau và thêm số vào các xâu. # Hát theo, sử [PERSO…" at bounding box center [627, 117] width 350 height 209
click at [482, 94] on div "# Em có thể thêm các xâu với nhau và thêm số vào các xâu. # Hát theo, sử [PERSO…" at bounding box center [627, 117] width 350 height 209
paste textarea "potionsOnTheWall"
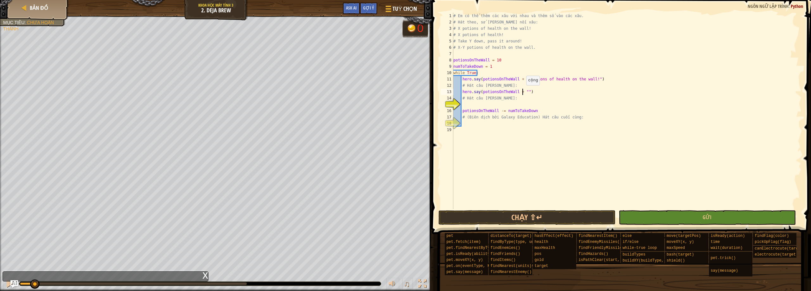
click at [523, 92] on div "# Em có thể thêm các xâu với nhau và thêm số vào các xâu. # Hát theo, sử [PERSO…" at bounding box center [627, 117] width 350 height 209
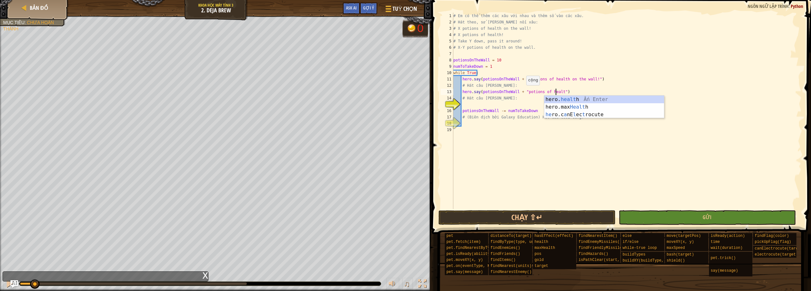
scroll to position [3, 9]
click at [532, 101] on div "# Em có thể thêm các xâu với nhau và thêm số vào các xâu. # Hát theo, sử [PERSO…" at bounding box center [627, 117] width 350 height 209
click at [559, 92] on div "# Em có thể thêm các xâu với nhau và thêm số vào các xâu. # Hát theo, sử [PERSO…" at bounding box center [627, 117] width 350 height 209
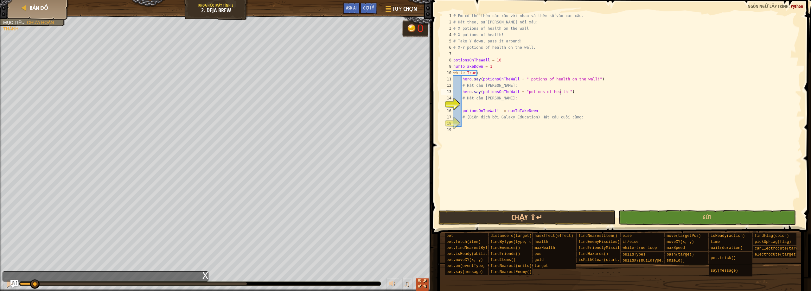
type textarea "hero.say(potionsOnTheWall + "potions of health!")"
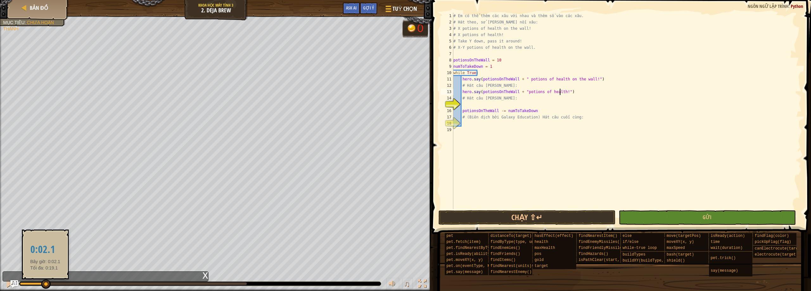
drag, startPoint x: 33, startPoint y: 287, endPoint x: 45, endPoint y: 284, distance: 12.2
click at [45, 284] on div at bounding box center [46, 285] width 10 height 10
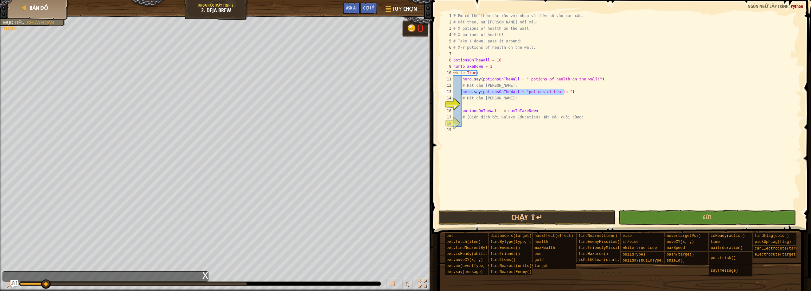
drag, startPoint x: 569, startPoint y: 90, endPoint x: 462, endPoint y: 91, distance: 107.5
click at [462, 91] on div "# Em có thể thêm các xâu với nhau và thêm số vào các xâu. # Hát theo, sử [PERSO…" at bounding box center [627, 117] width 350 height 209
click at [500, 105] on div "# Em có thể thêm các xâu với nhau và thêm số vào các xâu. # Hát theo, sử [PERSO…" at bounding box center [627, 117] width 350 height 209
paste textarea "hero.say(potionsOnTheWall + "potions of health!")"
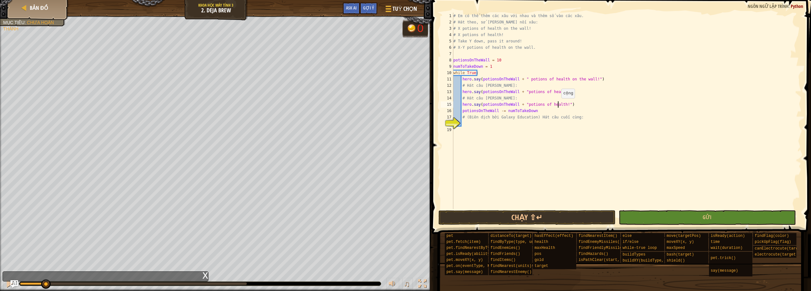
click at [559, 105] on div "# Em có thể thêm các xâu với nhau và thêm số vào các xâu. # Hát theo, sử [PERSO…" at bounding box center [627, 117] width 350 height 209
click at [661, 218] on button "Gửi" at bounding box center [707, 217] width 177 height 15
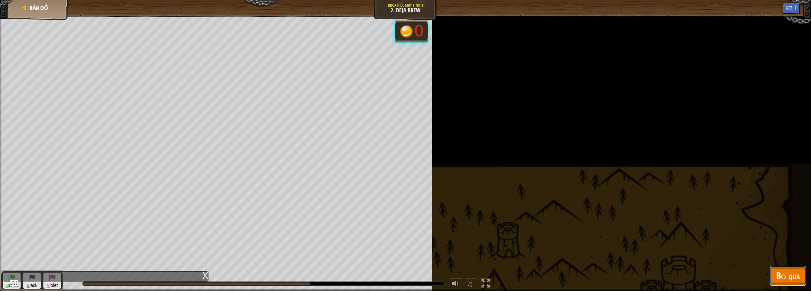
click at [790, 272] on span "Bỏ qua" at bounding box center [789, 275] width 24 height 13
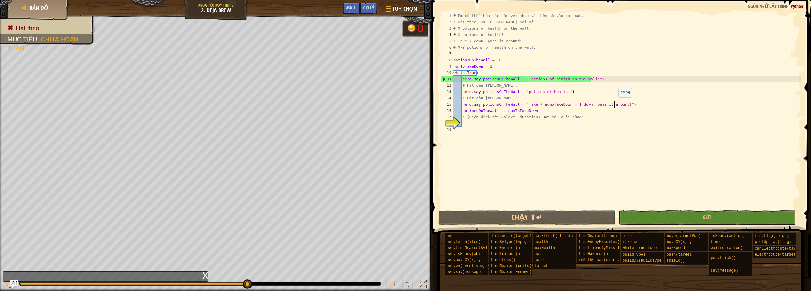
click at [616, 104] on div "# Em có thể thêm các xâu với nhau và thêm số vào các xâu. # Hát theo, sử [PERSO…" at bounding box center [627, 117] width 350 height 209
click at [591, 108] on div "# Em có thể thêm các xâu với nhau và thêm số vào các xâu. # Hát theo, sử [PERSO…" at bounding box center [627, 117] width 350 height 209
click at [573, 104] on div "# Em có thể thêm các xâu với nhau và thêm số vào các xâu. # Hát theo, sử [PERSO…" at bounding box center [627, 117] width 350 height 209
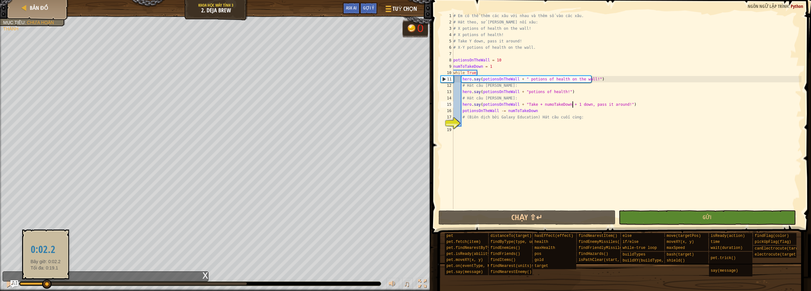
drag, startPoint x: 245, startPoint y: 281, endPoint x: 46, endPoint y: 284, distance: 199.1
click at [46, 284] on div at bounding box center [47, 285] width 10 height 10
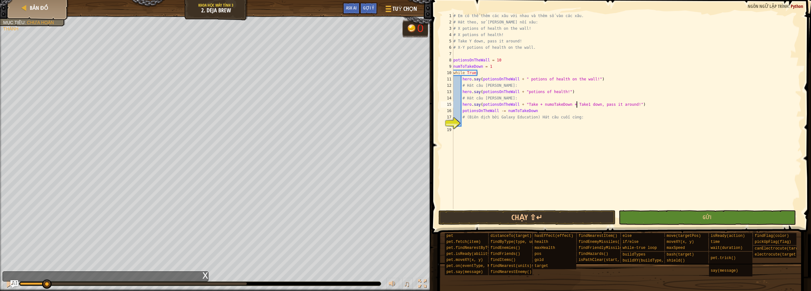
scroll to position [3, 10]
click at [567, 217] on button "Chạy ⇧↵" at bounding box center [527, 217] width 177 height 15
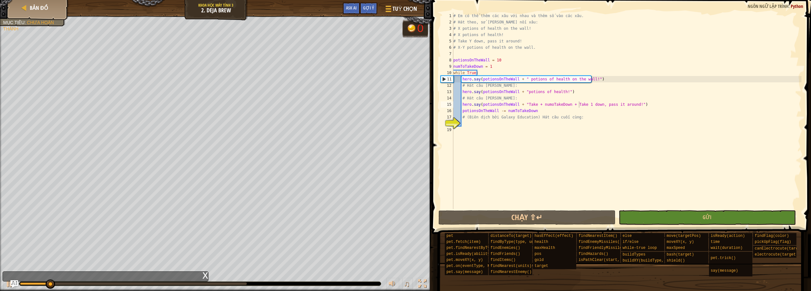
drag, startPoint x: 36, startPoint y: 282, endPoint x: 144, endPoint y: 296, distance: 108.0
click at [144, 0] on html "Bản đồ [PERSON_NAME] học Máy tính 3 2. [PERSON_NAME] [PERSON_NAME] Gợi ý Ask AI…" at bounding box center [405, 0] width 811 height 0
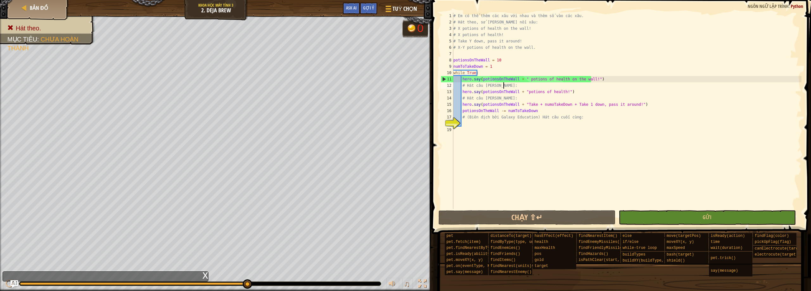
scroll to position [3, 4]
click at [579, 85] on div "# Em có thể thêm các xâu với nhau và thêm số vào các xâu. # Hát theo, sử [PERSO…" at bounding box center [627, 117] width 350 height 209
click at [515, 83] on div "# Em có thể thêm các xâu với nhau và thêm số vào các xâu. # Hát theo, sử [PERSO…" at bounding box center [627, 117] width 350 height 209
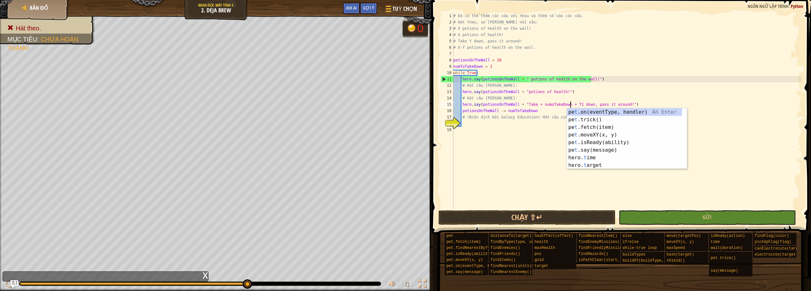
type textarea "hero.say(potionsOnTheWall + "Take + numoTakeDown + 1 down, pass it around!")"
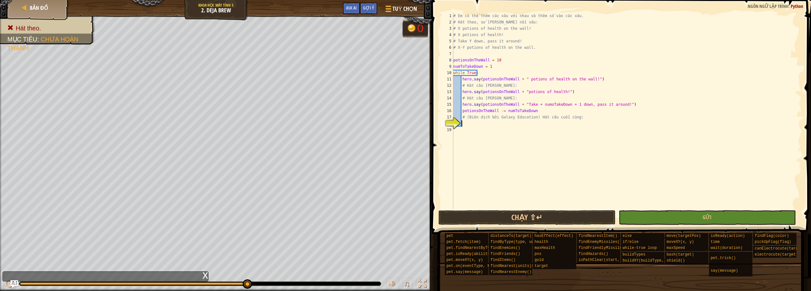
click at [474, 121] on div "# Em có thể thêm các xâu với nhau và thêm số vào các xâu. # Hát theo, sử [PERSO…" at bounding box center [627, 117] width 350 height 209
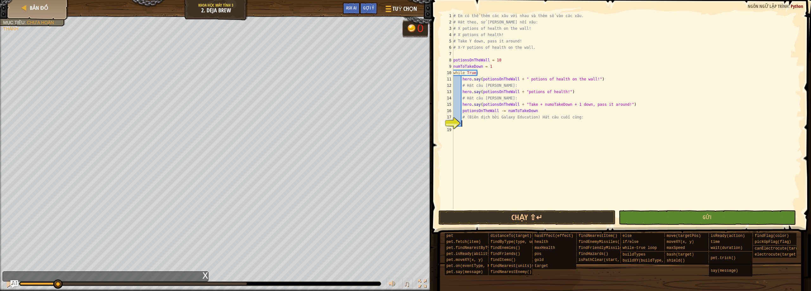
click at [57, 258] on div "Hát theo. Mục [PERSON_NAME] : [PERSON_NAME] [PERSON_NAME] B lack V iolet 0 ♫ An…" at bounding box center [405, 153] width 811 height 275
paste textarea "hero.say(potionsOnTheWall + "potions of health!")"
click at [575, 212] on button "Chạy ⇧↵" at bounding box center [527, 217] width 177 height 15
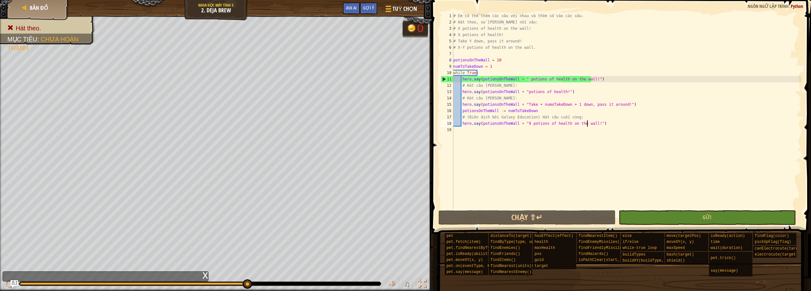
drag, startPoint x: 97, startPoint y: 284, endPoint x: 252, endPoint y: 294, distance: 155.6
click at [252, 0] on html "Bản đồ [PERSON_NAME] học Máy tính 3 2. [PERSON_NAME] [PERSON_NAME] Gợi ý Ask AI…" at bounding box center [405, 0] width 811 height 0
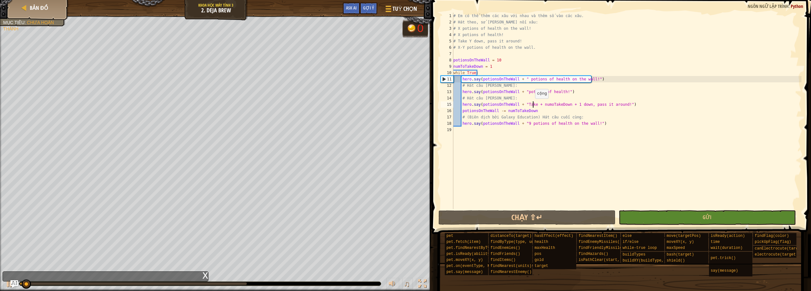
drag, startPoint x: 532, startPoint y: 105, endPoint x: 624, endPoint y: 57, distance: 103.1
click at [532, 105] on div "# Em có thể thêm các xâu với nhau và thêm số vào các xâu. # Hát theo, sử [PERSO…" at bounding box center [627, 117] width 350 height 209
click at [7, 281] on div "x" at bounding box center [106, 277] width 206 height 10
click at [7, 284] on div at bounding box center [9, 284] width 8 height 8
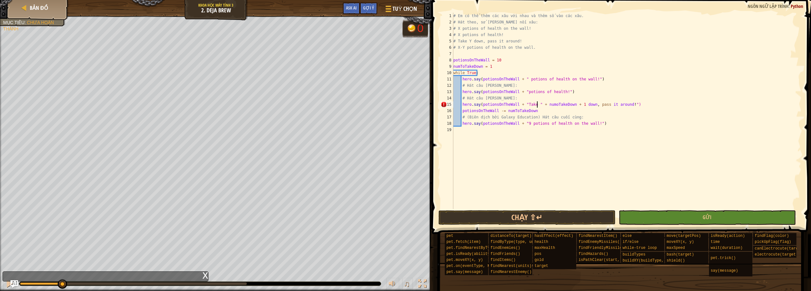
click at [549, 106] on div "# Em có thể thêm các xâu với nhau và thêm số vào các xâu. # Hát theo, sử [PERSO…" at bounding box center [627, 117] width 350 height 209
click at [579, 105] on div "# Em có thể thêm các xâu với nhau và thêm số vào các xâu. # Hát theo, sử [PERSO…" at bounding box center [627, 117] width 350 height 209
click at [525, 123] on div "# Em có thể thêm các xâu với nhau và thêm số vào các xâu. # Hát theo, sử [PERSO…" at bounding box center [627, 117] width 350 height 209
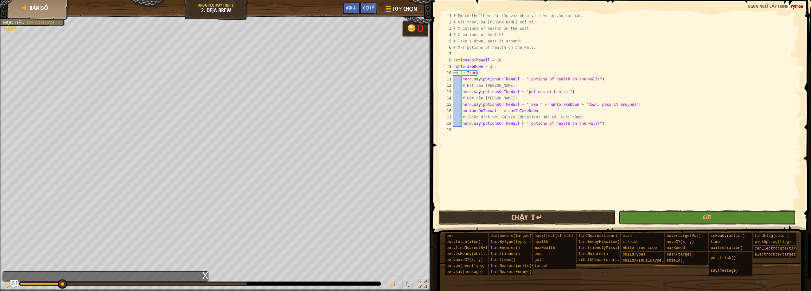
click at [663, 221] on button "Gửi" at bounding box center [707, 217] width 177 height 15
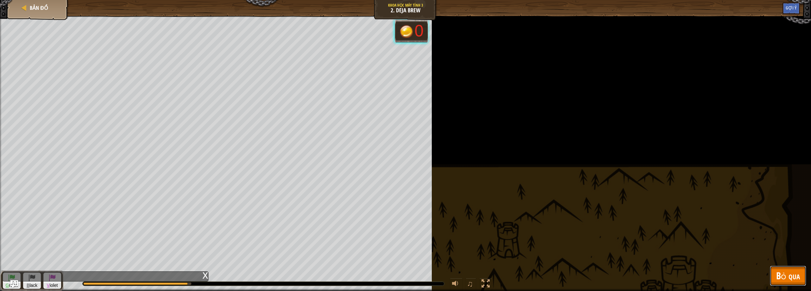
click at [775, 280] on button "Bỏ qua" at bounding box center [788, 276] width 36 height 20
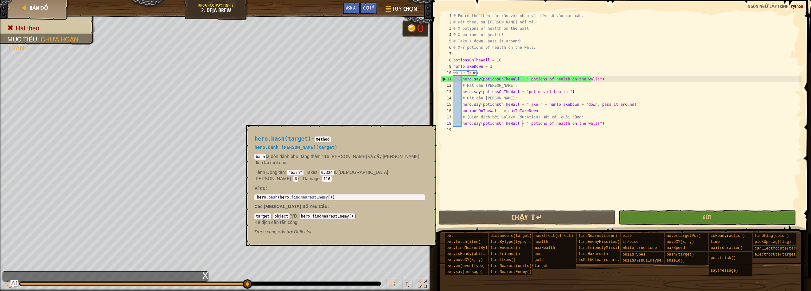
click at [577, 104] on div "# Em có thể thêm các xâu với nhau và thêm số vào các xâu. # Hát theo, sử [PERSO…" at bounding box center [627, 117] width 350 height 209
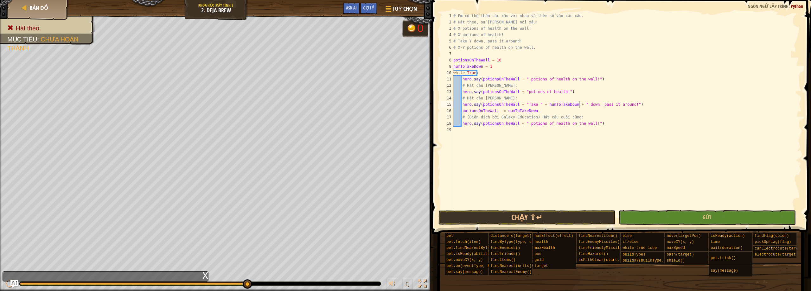
click at [587, 123] on div "# Em có thể thêm các xâu với nhau và thêm số vào các xâu. # Hát theo, sử [PERSO…" at bounding box center [627, 117] width 350 height 209
click at [651, 223] on button "Gửi" at bounding box center [707, 217] width 177 height 15
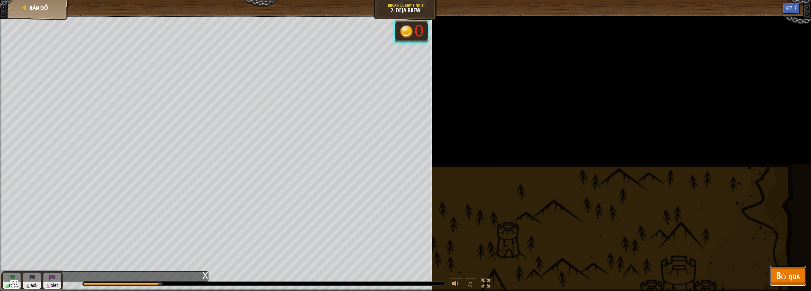
click at [776, 279] on button "Bỏ qua" at bounding box center [788, 276] width 36 height 20
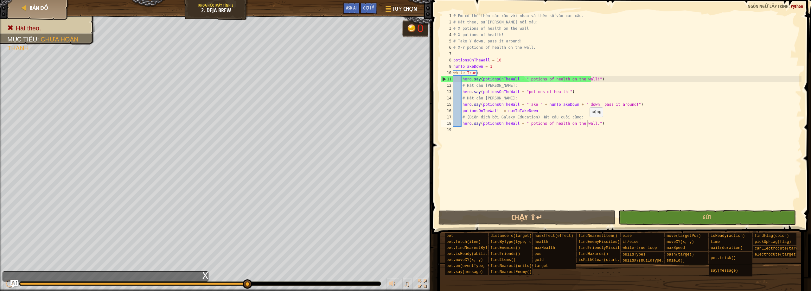
click at [522, 93] on div "# Em có thể thêm các xâu với nhau và thêm số vào các xâu. # Hát theo, sử [PERSO…" at bounding box center [627, 117] width 350 height 209
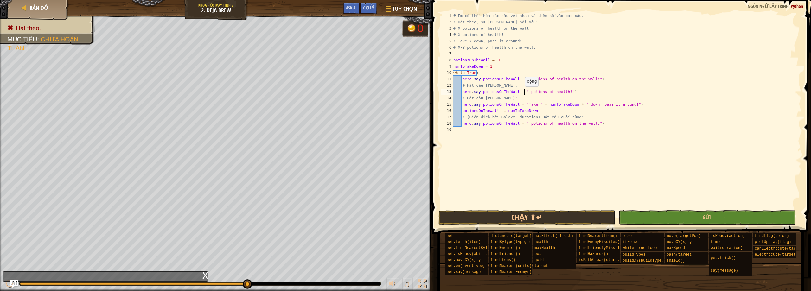
click at [574, 91] on div "# Em có thể thêm các xâu với nhau và thêm số vào các xâu. # Hát theo, sử [PERSO…" at bounding box center [627, 117] width 350 height 209
click at [523, 105] on div "# Em có thể thêm các xâu với nhau và thêm số vào các xâu. # Hát theo, sử [PERSO…" at bounding box center [627, 117] width 350 height 209
click at [553, 115] on div "# Em có thể thêm các xâu với nhau và thêm số vào các xâu. # Hát theo, sử [PERSO…" at bounding box center [627, 117] width 350 height 209
click at [666, 221] on button "Gửi" at bounding box center [707, 217] width 177 height 15
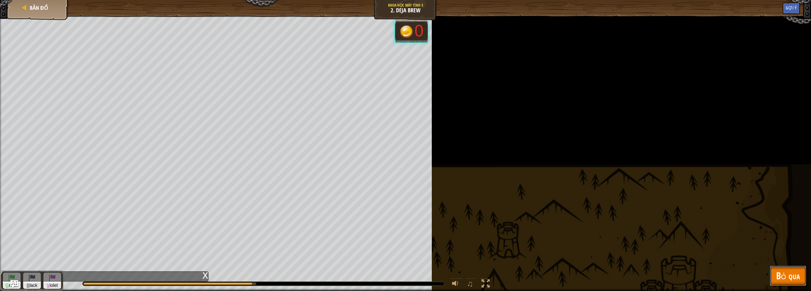
click at [776, 278] on button "Bỏ qua" at bounding box center [788, 276] width 36 height 20
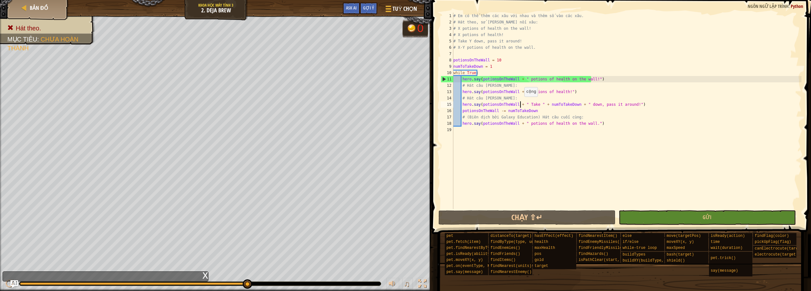
click at [521, 103] on div "# Em có thể thêm các xâu với nhau và thêm số vào các xâu. # Hát theo, sử [PERSO…" at bounding box center [627, 117] width 350 height 209
drag, startPoint x: 521, startPoint y: 104, endPoint x: 482, endPoint y: 106, distance: 40.0
click at [482, 106] on div "# Em có thể thêm các xâu với nhau và thêm số vào các xâu. # Hát theo, sử [PERSO…" at bounding box center [627, 117] width 350 height 209
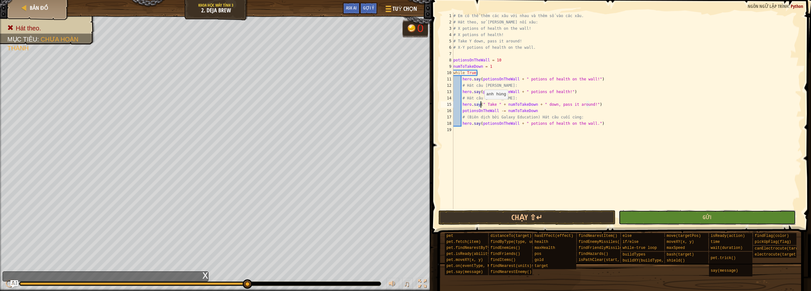
click at [648, 219] on button "Gửi" at bounding box center [707, 217] width 177 height 15
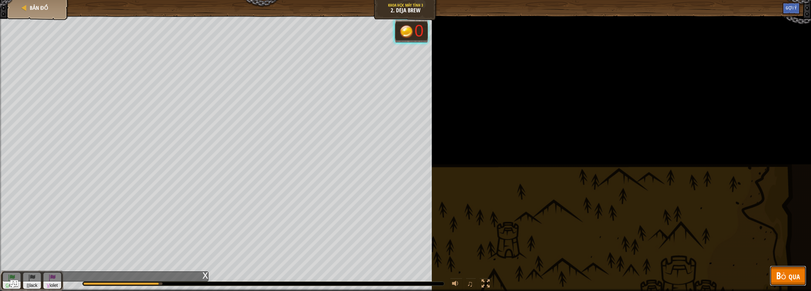
click at [775, 279] on button "Bỏ qua" at bounding box center [788, 276] width 36 height 20
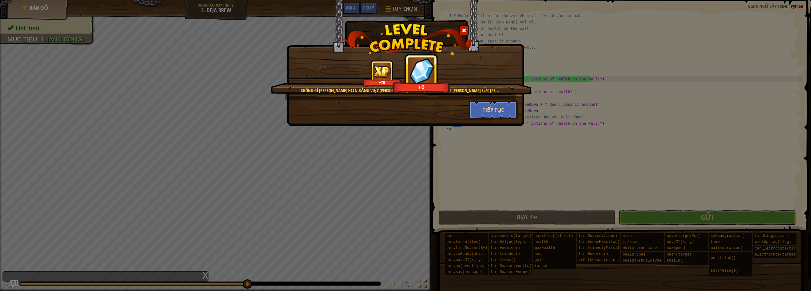
click at [466, 31] on span at bounding box center [464, 30] width 4 height 4
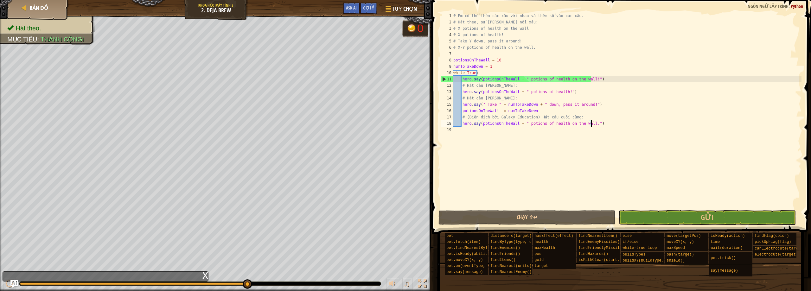
click at [614, 126] on div "# Em có thể thêm các xâu với nhau và thêm số vào các xâu. # Hát theo, sử [PERSO…" at bounding box center [627, 117] width 350 height 209
type textarea "hero.say(potionsOnTheWall + " potions of health on the wall.")"
click at [411, 9] on span "Tuỳ chọn" at bounding box center [405, 8] width 26 height 9
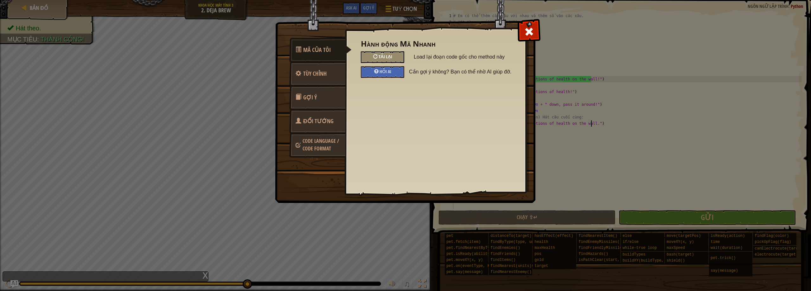
click at [380, 57] on span "Tải lại" at bounding box center [386, 57] width 14 height 6
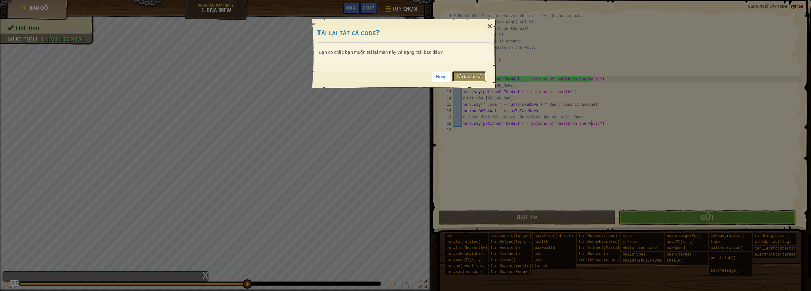
click at [469, 76] on link "Tải lại tất cả" at bounding box center [470, 76] width 34 height 11
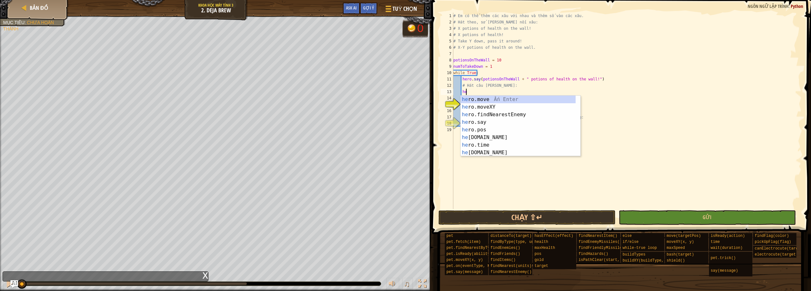
scroll to position [3, 1]
type textarea "hero"
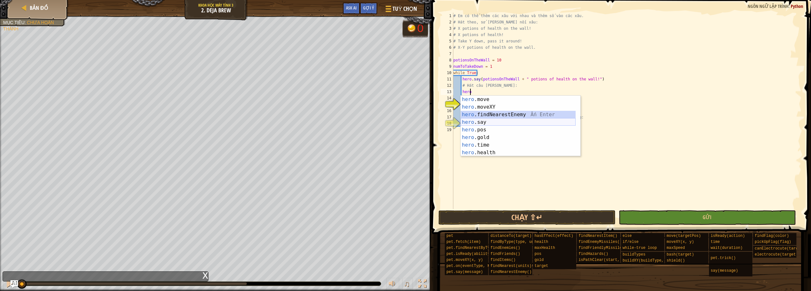
drag, startPoint x: 492, startPoint y: 118, endPoint x: 488, endPoint y: 124, distance: 6.6
click at [488, 124] on div "hero .move Ấn Enter hero .moveXY Ấn Enter hero .findNearestEnemy Ấn Enter hero …" at bounding box center [518, 134] width 115 height 76
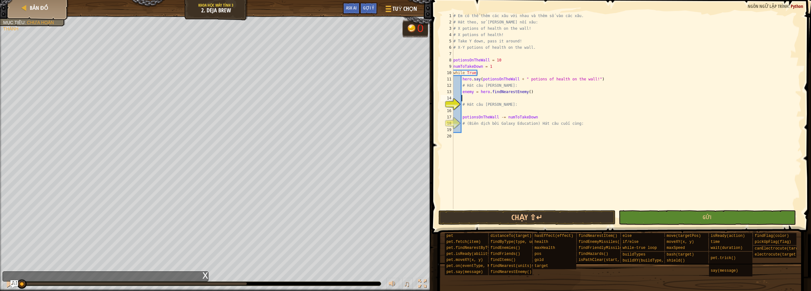
scroll to position [3, 0]
click at [390, 11] on span at bounding box center [388, 11] width 6 height 1
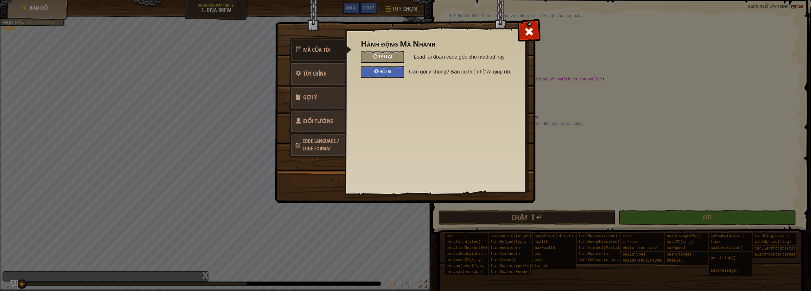
click at [397, 59] on div "Tải lại" at bounding box center [382, 57] width 43 height 12
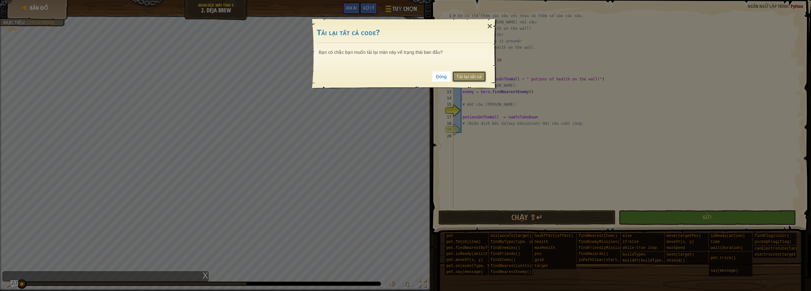
click at [470, 77] on link "Tải lại tất cả" at bounding box center [470, 76] width 34 height 11
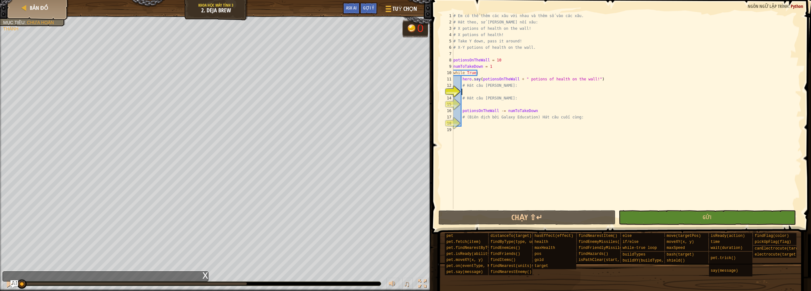
scroll to position [3, 1]
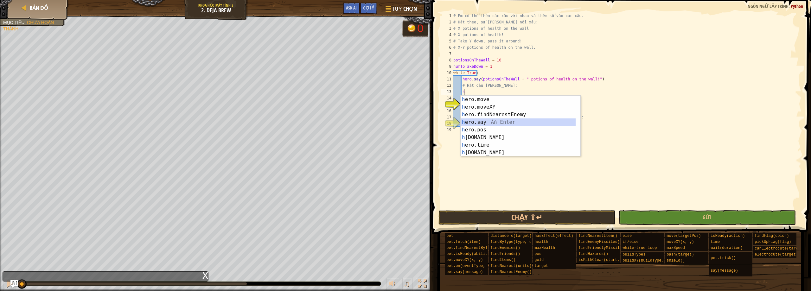
click at [481, 123] on div "h ero.move Ấn Enter h ero.moveXY Ấn Enter h ero.findNearestEnemy Ấn Enter h ero…" at bounding box center [518, 134] width 115 height 76
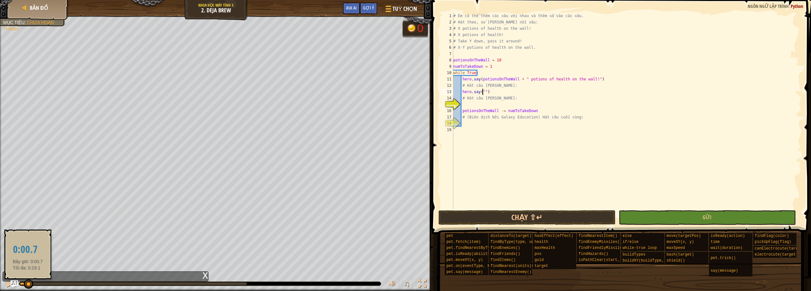
drag, startPoint x: 23, startPoint y: 284, endPoint x: 28, endPoint y: 282, distance: 5.4
click at [28, 282] on div at bounding box center [29, 285] width 10 height 10
click at [34, 283] on div at bounding box center [35, 285] width 10 height 10
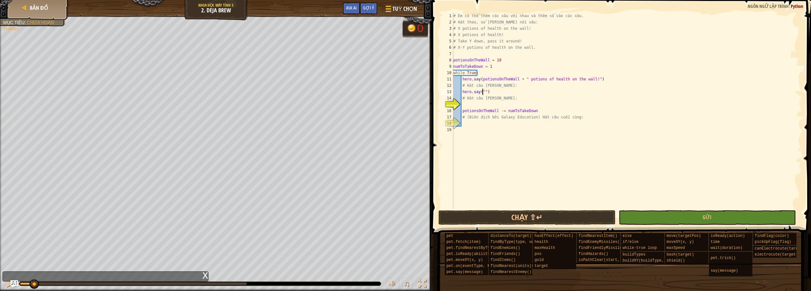
drag, startPoint x: 38, startPoint y: 284, endPoint x: 34, endPoint y: 290, distance: 7.0
click at [34, 290] on div "♫" at bounding box center [216, 282] width 432 height 19
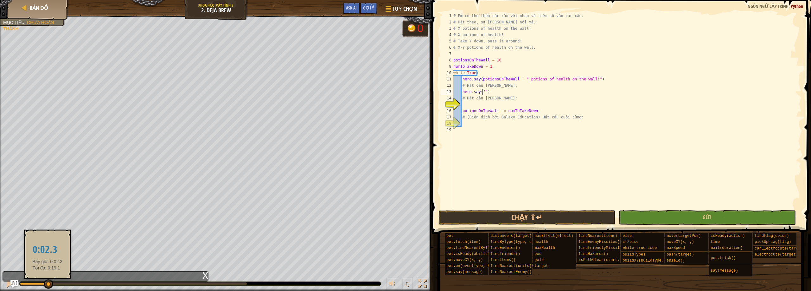
drag, startPoint x: 34, startPoint y: 283, endPoint x: 48, endPoint y: 282, distance: 14.0
click at [48, 282] on div at bounding box center [49, 285] width 10 height 10
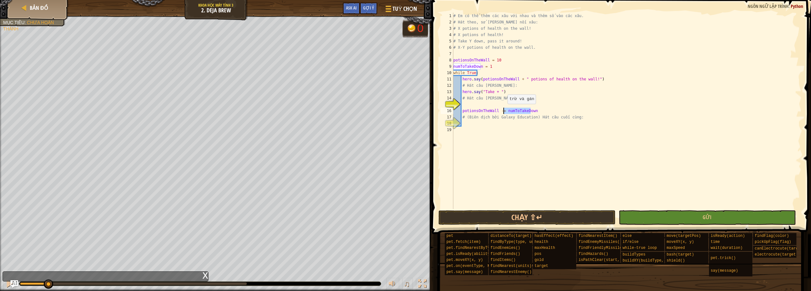
drag, startPoint x: 536, startPoint y: 113, endPoint x: 505, endPoint y: 110, distance: 31.5
click at [505, 110] on div "# Em có thể thêm các xâu với nhau và thêm số vào các xâu. # Hát theo, sử [PERSO…" at bounding box center [627, 117] width 350 height 209
click at [495, 90] on div "# Em có thể thêm các xâu với nhau và thêm số vào các xâu. # Hát theo, sử [PERSO…" at bounding box center [627, 117] width 350 height 209
paste textarea "numToTakeDown"
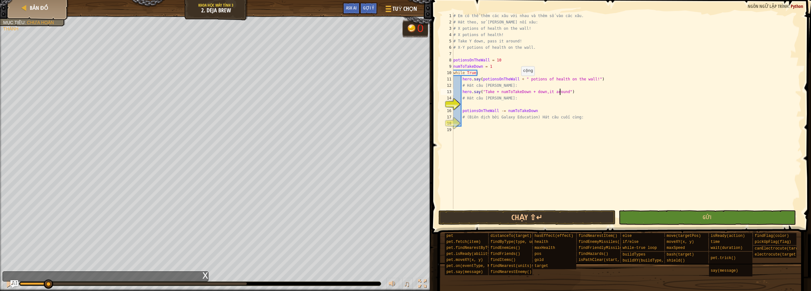
type textarea "hero.say("Take + numToTakeDown + down,it around!")"
click at [488, 103] on div "# Em có thể thêm các xâu với nhau và thêm số vào các xâu. # Hát theo, sử [PERSO…" at bounding box center [627, 117] width 350 height 209
drag, startPoint x: 48, startPoint y: 282, endPoint x: 60, endPoint y: 281, distance: 12.1
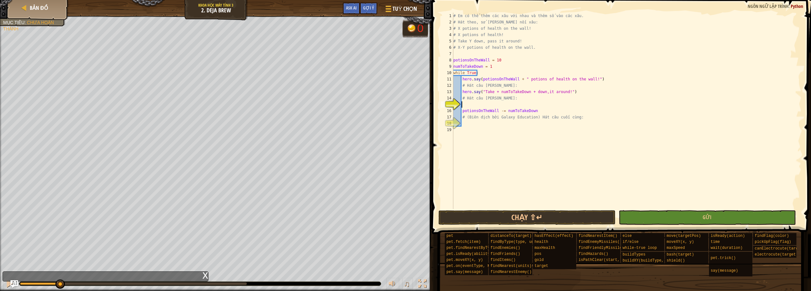
click at [60, 281] on div "Bản đồ [PERSON_NAME] học Máy tính 3 2. Deja Brew [PERSON_NAME] [PERSON_NAME] Gợ…" at bounding box center [405, 145] width 811 height 291
click at [495, 108] on div "# Em có thể thêm các xâu với nhau và thêm số vào các xâu. # Hát theo, sử [PERSO…" at bounding box center [627, 117] width 350 height 209
type textarea "potionsOnTheWall -= numToTakeDown"
click at [491, 102] on div "# Em có thể thêm các xâu với nhau và thêm số vào các xâu. # Hát theo, sử [PERSO…" at bounding box center [627, 117] width 350 height 209
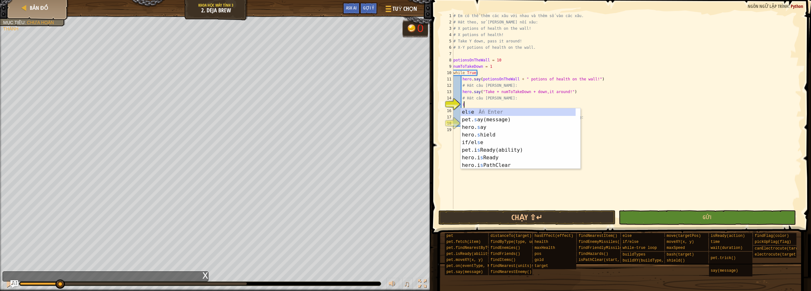
scroll to position [3, 1]
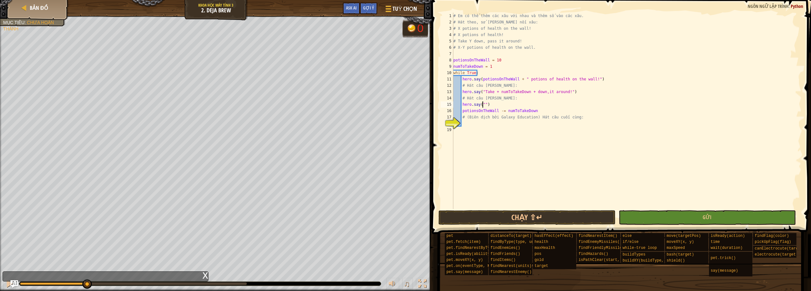
drag, startPoint x: 61, startPoint y: 283, endPoint x: 86, endPoint y: 281, distance: 25.7
click at [86, 281] on div "Bản đồ [PERSON_NAME] học Máy tính 3 2. [PERSON_NAME] [PERSON_NAME] Gợi ý Ask AI…" at bounding box center [405, 145] width 811 height 291
drag, startPoint x: 87, startPoint y: 282, endPoint x: 46, endPoint y: 278, distance: 41.4
click at [46, 278] on div "Bản đồ [PERSON_NAME] học Máy tính 3 2. [PERSON_NAME] [PERSON_NAME] Gợi ý Ask AI…" at bounding box center [405, 145] width 811 height 291
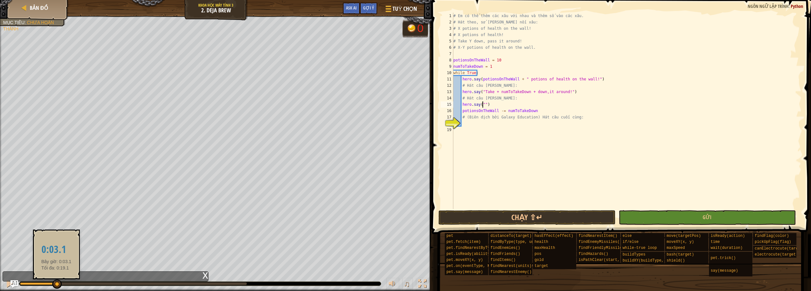
drag, startPoint x: 47, startPoint y: 283, endPoint x: 56, endPoint y: 284, distance: 9.6
click at [56, 284] on div at bounding box center [57, 285] width 10 height 10
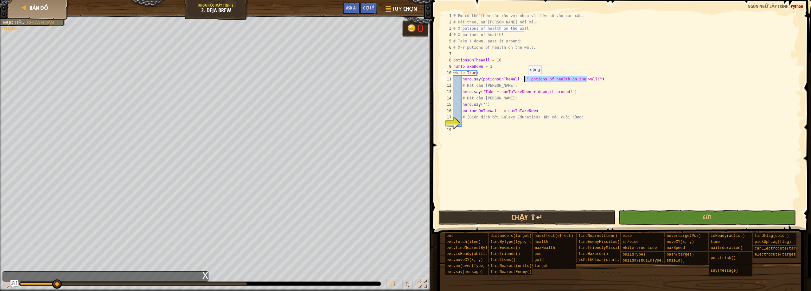
drag, startPoint x: 587, startPoint y: 78, endPoint x: 525, endPoint y: 81, distance: 61.6
click at [525, 81] on div "# Em có thể thêm các xâu với nhau và thêm số vào các xâu. # Hát theo, sử [PERSO…" at bounding box center [627, 117] width 350 height 209
click at [483, 102] on div "# Em có thể thêm các xâu với nhau và thêm số vào các xâu. # Hát theo, sử [PERSO…" at bounding box center [627, 117] width 350 height 209
paste textarea "potions of health on the wall!"
type textarea "hero.say("potions of health on the wall.")"
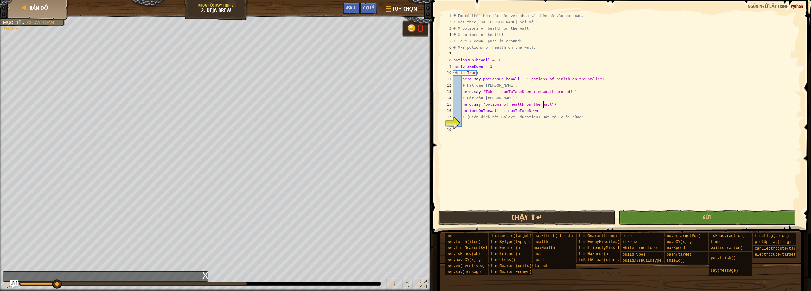
scroll to position [3, 8]
click at [478, 130] on div "# Em có thể thêm các xâu với nhau và thêm số vào các xâu. # Hát theo, sử [PERSO…" at bounding box center [627, 117] width 350 height 209
click at [476, 125] on div "# Em có thể thêm các xâu với nhau và thêm số vào các xâu. # Hát theo, sử [PERSO…" at bounding box center [627, 117] width 350 height 209
drag, startPoint x: 59, startPoint y: 281, endPoint x: 63, endPoint y: 284, distance: 4.4
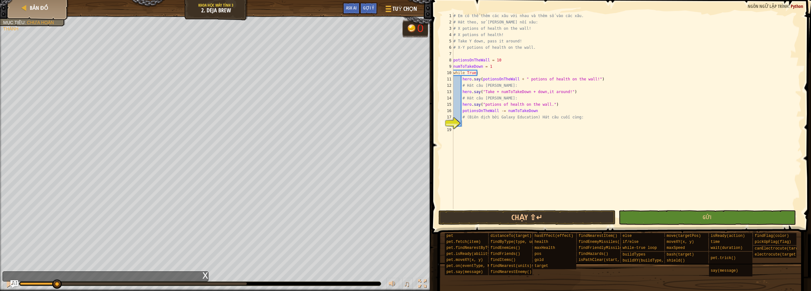
click at [65, 283] on div "Bản đồ [PERSON_NAME] học Máy tính 3 2. Deja Brew [PERSON_NAME] [PERSON_NAME] Gợ…" at bounding box center [405, 145] width 811 height 291
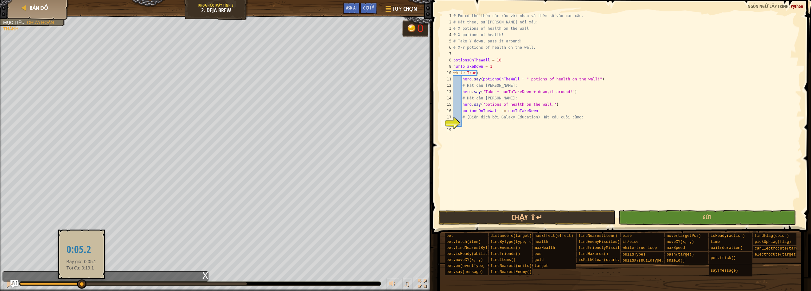
drag, startPoint x: 58, startPoint y: 285, endPoint x: 81, endPoint y: 288, distance: 23.6
click at [81, 288] on div at bounding box center [82, 285] width 10 height 10
click at [464, 131] on div "# Em có thể thêm các xâu với nhau và thêm số vào các xâu. # Hát theo, sử [PERSO…" at bounding box center [627, 117] width 350 height 209
click at [471, 127] on div "# Em có thể thêm các xâu với nhau và thêm số vào các xâu. # Hát theo, sử [PERSO…" at bounding box center [627, 117] width 350 height 209
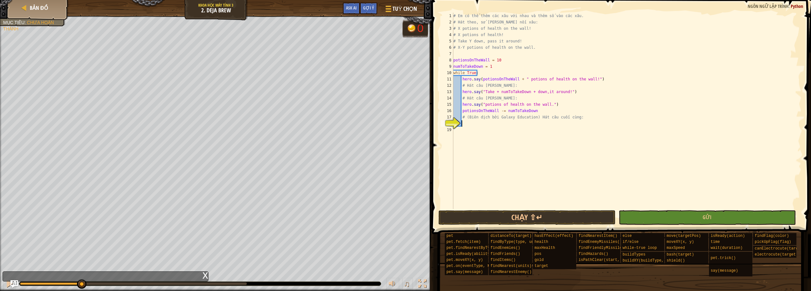
click at [474, 125] on div "# Em có thể thêm các xâu với nhau và thêm số vào các xâu. # Hát theo, sử [PERSO…" at bounding box center [627, 117] width 350 height 209
drag, startPoint x: 79, startPoint y: 283, endPoint x: 33, endPoint y: 277, distance: 46.4
click at [33, 277] on div "Bản đồ [PERSON_NAME] học Máy tính 3 2. [PERSON_NAME] [PERSON_NAME] Gợi ý Ask AI…" at bounding box center [405, 145] width 811 height 291
drag, startPoint x: 568, startPoint y: 91, endPoint x: 462, endPoint y: 94, distance: 106.2
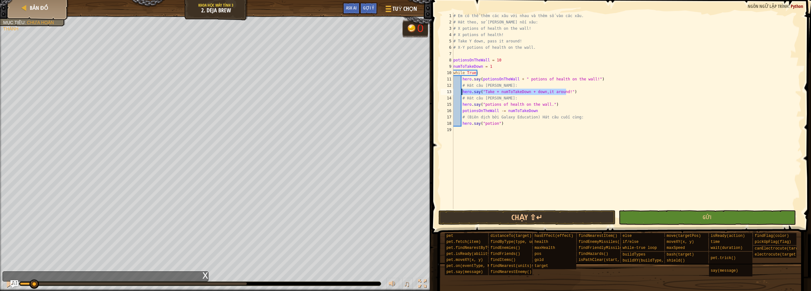
click at [462, 94] on div "# Em có thể thêm các xâu với nhau và thêm số vào các xâu. # Hát theo, sử [PERSO…" at bounding box center [627, 117] width 350 height 209
click at [561, 91] on div "# Em có thể thêm các xâu với nhau và thêm số vào các xâu. # Hát theo, sử [PERSO…" at bounding box center [627, 111] width 350 height 197
paste textarea "potions of health on the wall!"
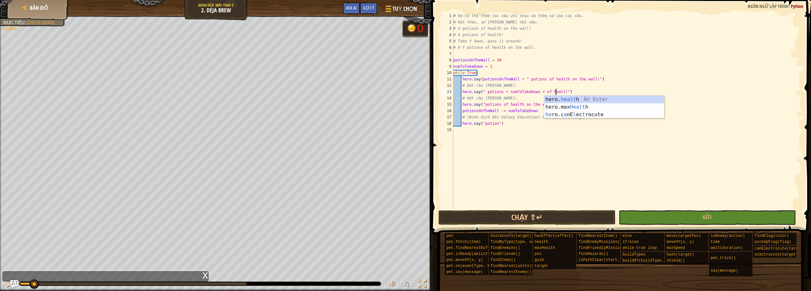
scroll to position [3, 9]
click at [495, 124] on div "# Em có thể thêm các xâu với nhau và thêm số vào các xâu. # Hát theo, sử [PERSO…" at bounding box center [627, 117] width 350 height 209
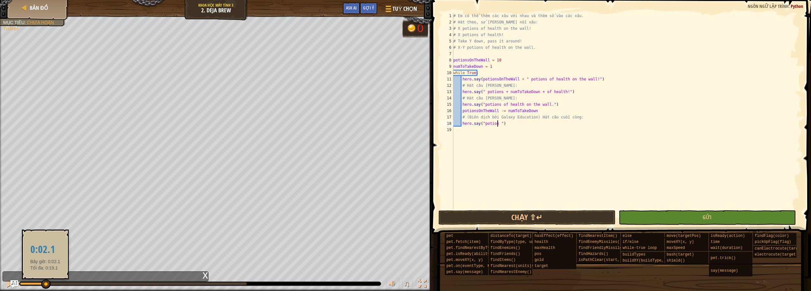
drag, startPoint x: 32, startPoint y: 285, endPoint x: 45, endPoint y: 282, distance: 13.3
click at [45, 282] on div at bounding box center [46, 285] width 10 height 10
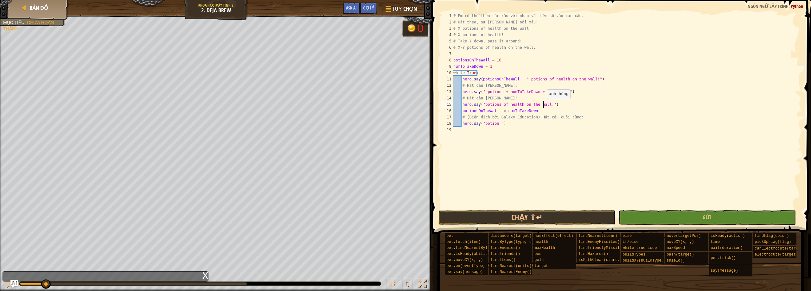
drag, startPoint x: 544, startPoint y: 105, endPoint x: 562, endPoint y: 100, distance: 18.5
click at [546, 105] on div "# Em có thể thêm các xâu với nhau và thêm số vào các xâu. # Hát theo, sử [PERSO…" at bounding box center [627, 117] width 350 height 209
click at [561, 92] on div "# Em có thể thêm các xâu với nhau và thêm số vào các xâu. # Hát theo, sử [PERSO…" at bounding box center [627, 117] width 350 height 209
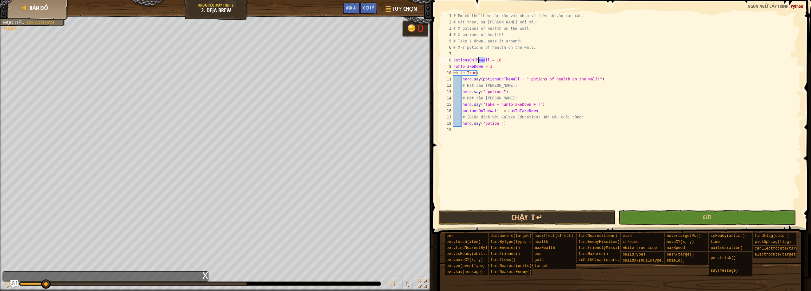
drag, startPoint x: 486, startPoint y: 60, endPoint x: 479, endPoint y: 61, distance: 7.0
click at [479, 61] on div "# Em có thể thêm các xâu với nhau và thêm số vào các xâu. # Hát theo, sử [PERSO…" at bounding box center [627, 117] width 350 height 209
drag, startPoint x: 468, startPoint y: 60, endPoint x: 487, endPoint y: 61, distance: 18.8
click at [487, 61] on div "# Em có thể thêm các xâu với nhau và thêm số vào các xâu. # Hát theo, sử [PERSO…" at bounding box center [627, 117] width 350 height 209
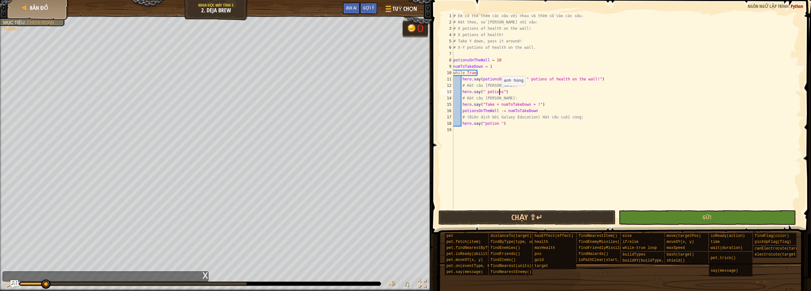
click at [499, 92] on div "# Em có thể thêm các xâu với nhau và thêm số vào các xâu. # Hát theo, sử [PERSO…" at bounding box center [627, 117] width 350 height 209
paste textarea "OnTheWall"
click at [531, 105] on div "# Em có thể thêm các xâu với nhau và thêm số vào các xâu. # Hát theo, sử [PERSO…" at bounding box center [627, 117] width 350 height 209
click at [517, 91] on div "# Em có thể thêm các xâu với nhau và thêm số vào các xâu. # Hát theo, sử [PERSO…" at bounding box center [627, 117] width 350 height 209
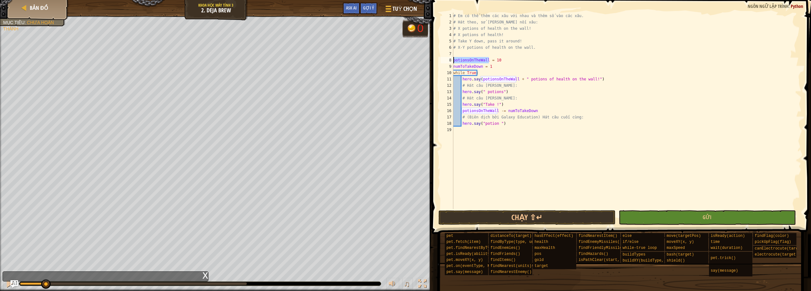
drag, startPoint x: 489, startPoint y: 61, endPoint x: 453, endPoint y: 61, distance: 36.5
click at [453, 61] on div "hero.say(" potions") 1 2 3 4 5 6 7 8 9 10 11 12 13 14 15 16 17 18 19 # Em có th…" at bounding box center [621, 111] width 362 height 197
drag, startPoint x: 502, startPoint y: 94, endPoint x: 482, endPoint y: 94, distance: 19.7
click at [482, 94] on div "# Em có thể thêm các xâu với nhau và thêm số vào các xâu. # Hát theo, sử [PERSO…" at bounding box center [627, 117] width 350 height 209
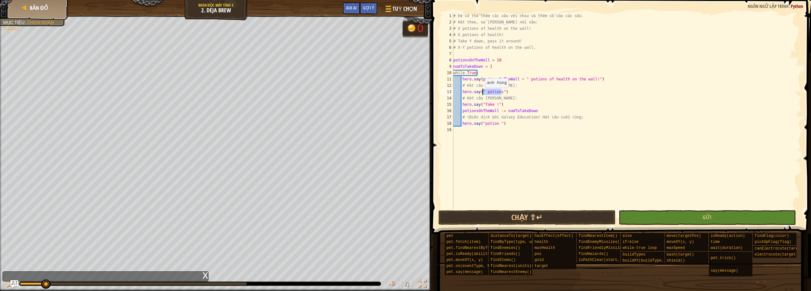
scroll to position [3, 2]
paste textarea "potionsOnTheWall"
click at [496, 107] on div "# Em có thể thêm các xâu với nhau và thêm số vào các xâu. # Hát theo, sử [PERSO…" at bounding box center [627, 117] width 350 height 209
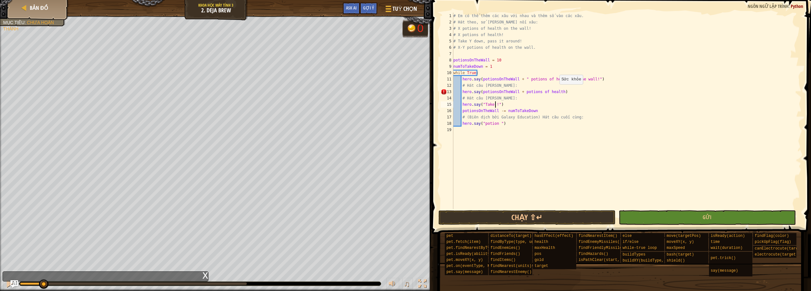
click at [557, 91] on div "# Em có thể thêm các xâu với nhau và thêm số vào các xâu. # Hát theo, sử [PERSO…" at bounding box center [627, 117] width 350 height 209
click at [519, 91] on div "# Em có thể thêm các xâu với nhau và thêm số vào các xâu. # Hát theo, sử [PERSO…" at bounding box center [627, 117] width 350 height 209
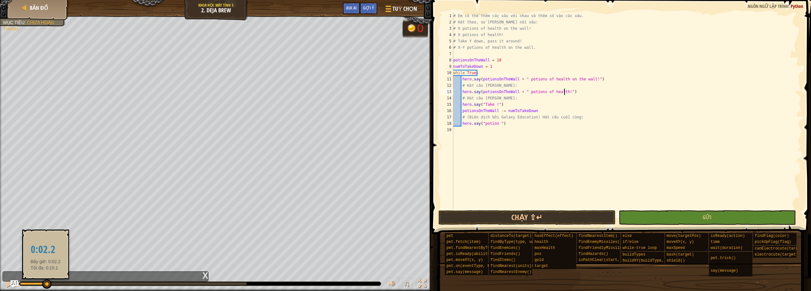
drag, startPoint x: 42, startPoint y: 285, endPoint x: 46, endPoint y: 285, distance: 3.2
click at [46, 285] on div at bounding box center [47, 285] width 10 height 10
click at [494, 103] on div "# Em có thể thêm các xâu với nhau và thêm số vào các xâu. # Hát theo, sử [PERSO…" at bounding box center [627, 117] width 350 height 209
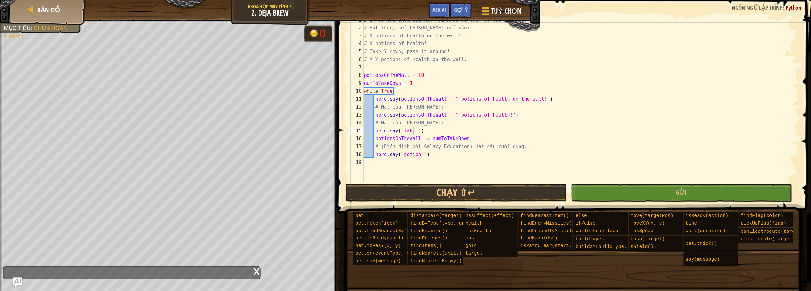
scroll to position [3, 3]
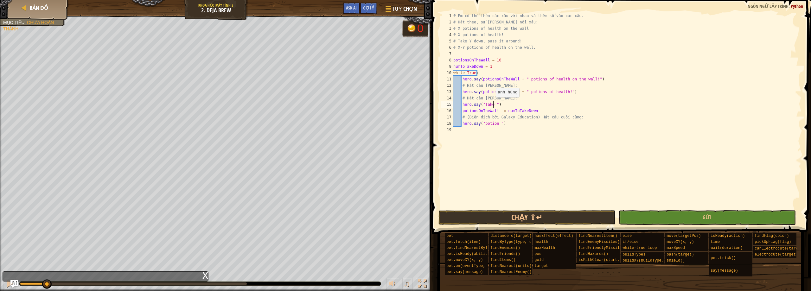
click at [493, 104] on div "# Em có thể thêm các xâu với nhau và thêm số vào các xâu. # Hát theo, sử [PERSO…" at bounding box center [627, 117] width 350 height 209
click at [500, 105] on div "# Em có thể thêm các xâu với nhau và thêm số vào các xâu. # Hát theo, sử [PERSO…" at bounding box center [627, 117] width 350 height 209
click at [501, 105] on div "# Em có thể thêm các xâu với nhau và thêm số vào các xâu. # Hát theo, sử [PERSO…" at bounding box center [627, 117] width 350 height 209
drag, startPoint x: 480, startPoint y: 65, endPoint x: 454, endPoint y: 67, distance: 26.4
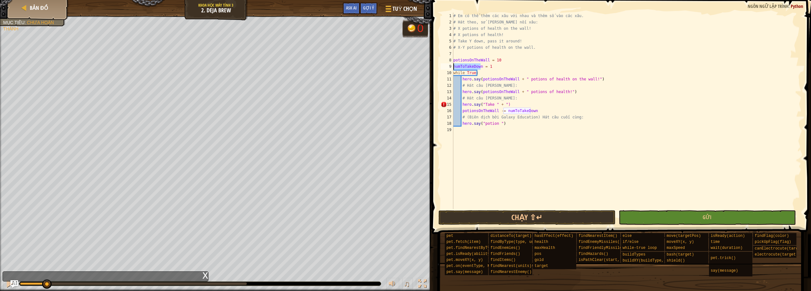
click at [454, 67] on div "# Em có thể thêm các xâu với nhau và thêm số vào các xâu. # Hát theo, sử [PERSO…" at bounding box center [627, 117] width 350 height 209
drag, startPoint x: 500, startPoint y: 103, endPoint x: 504, endPoint y: 101, distance: 5.0
click at [501, 102] on div "# Em có thể thêm các xâu với nhau và thêm số vào các xâu. # Hát theo, sử [PERSO…" at bounding box center [627, 117] width 350 height 209
paste textarea "numToTakeDown"
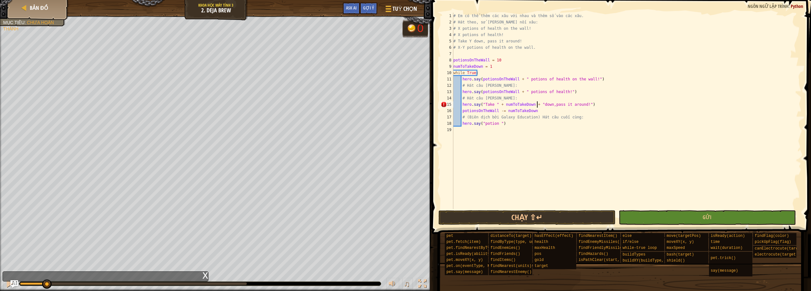
scroll to position [3, 7]
click at [550, 103] on div "# Em có thể thêm các xâu với nhau và thêm số vào các xâu. # Hát theo, sử [PERSO…" at bounding box center [627, 117] width 350 height 209
click at [498, 122] on div "# Em có thể thêm các xâu với nhau và thêm số vào các xâu. # Hát theo, sử [PERSO…" at bounding box center [627, 117] width 350 height 209
drag, startPoint x: 46, startPoint y: 285, endPoint x: 57, endPoint y: 281, distance: 12.5
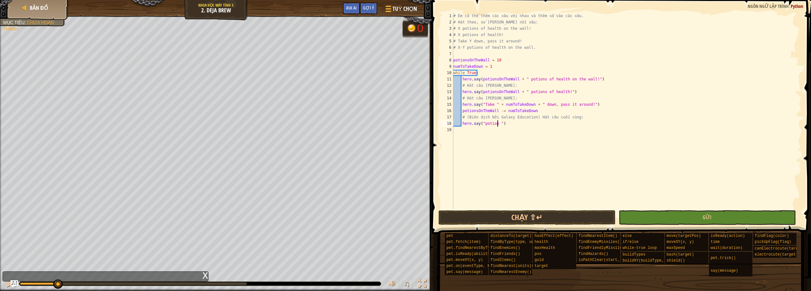
click at [57, 281] on div "Bản đồ [PERSON_NAME] học Máy tính 3 2. [PERSON_NAME] [PERSON_NAME] Gợi ý Ask AI…" at bounding box center [405, 145] width 811 height 291
drag, startPoint x: 488, startPoint y: 61, endPoint x: 441, endPoint y: 62, distance: 47.9
click at [441, 62] on div "hero.say(potions ) 1 2 3 4 5 6 7 8 9 10 11 12 13 14 15 16 17 18 19 # Em có thể …" at bounding box center [621, 111] width 362 height 197
click at [497, 123] on div "# Em có thể thêm các xâu với nhau và thêm số vào các xâu. # Hát theo, sử [PERSO…" at bounding box center [627, 117] width 350 height 209
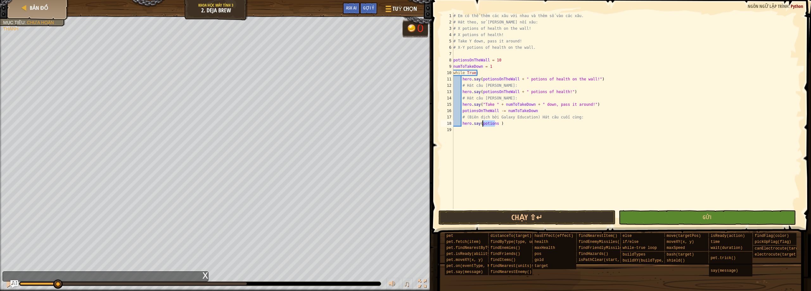
drag, startPoint x: 496, startPoint y: 123, endPoint x: 482, endPoint y: 125, distance: 14.0
click at [482, 125] on div "# Em có thể thêm các xâu với nhau và thêm số vào các xâu. # Hát theo, sử [PERSO…" at bounding box center [627, 117] width 350 height 209
paste textarea "potionsOnTheWall"
click at [483, 125] on div "# Em có thể thêm các xâu với nhau và thêm số vào các xâu. # Hát theo, sử [PERSO…" at bounding box center [627, 117] width 350 height 209
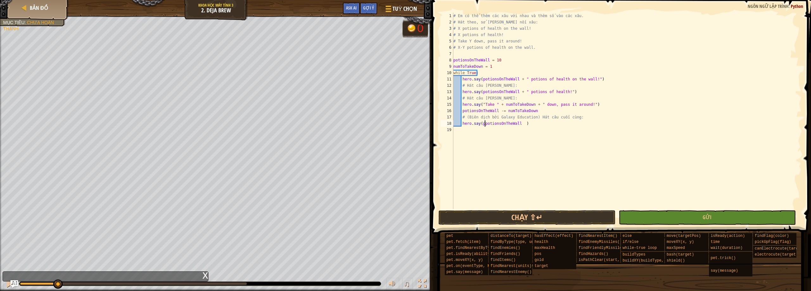
click at [484, 125] on div "# Em có thể thêm các xâu với nhau và thêm số vào các xâu. # Hát theo, sử [PERSO…" at bounding box center [627, 117] width 350 height 209
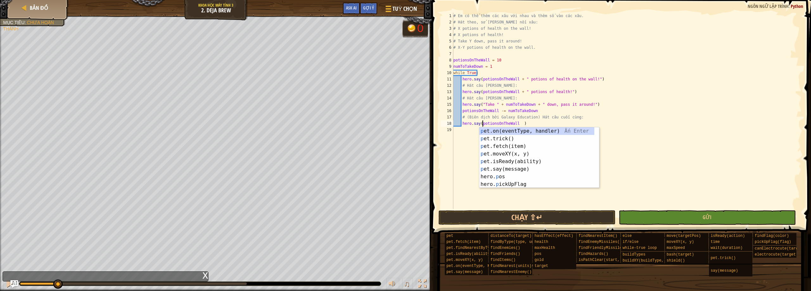
click at [517, 126] on div "# Em có thể thêm các xâu với nhau và thêm số vào các xâu. # Hát theo, sử [PERSO…" at bounding box center [627, 117] width 350 height 209
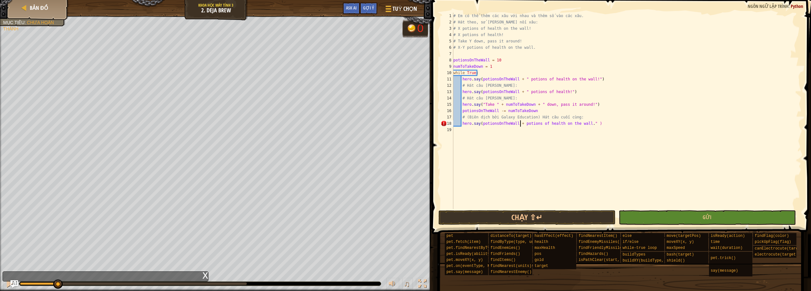
scroll to position [3, 6]
type textarea "hero.say(potionsOnTheWall + " potions of health on the wall." )"
click at [677, 219] on button "Gửi" at bounding box center [707, 217] width 177 height 15
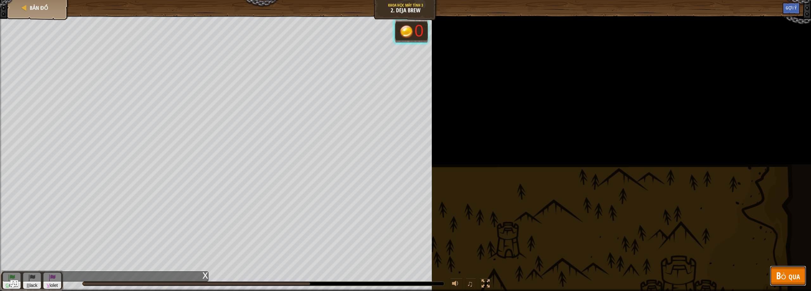
click at [780, 275] on span "Bỏ qua" at bounding box center [789, 275] width 24 height 13
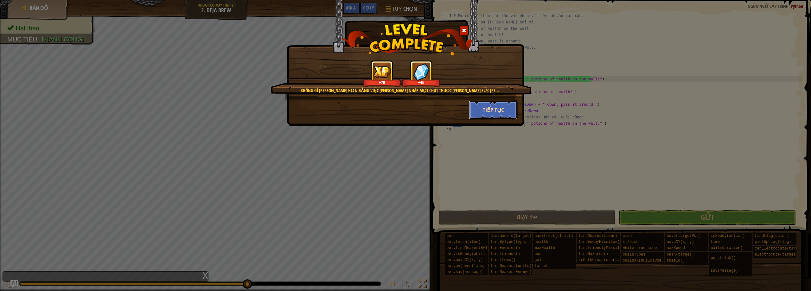
click at [509, 108] on button "Tiếp tục" at bounding box center [493, 109] width 49 height 19
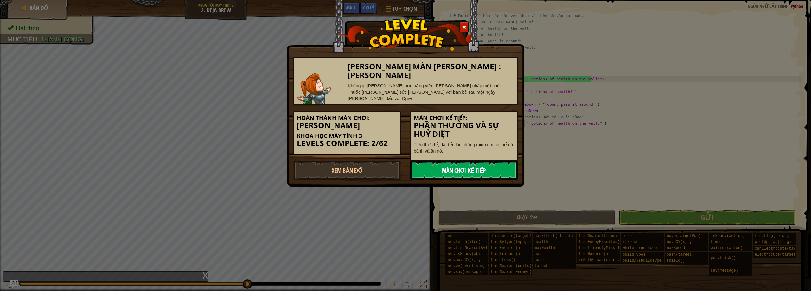
click at [448, 161] on link "Màn chơi kế tiếp" at bounding box center [463, 170] width 107 height 19
click at [433, 161] on link "Màn chơi kế tiếp" at bounding box center [463, 170] width 107 height 19
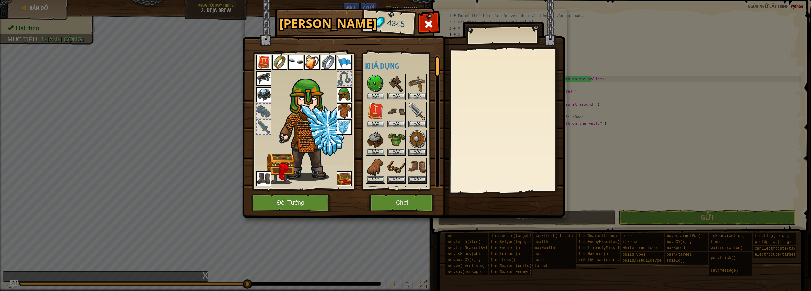
click at [394, 194] on img at bounding box center [403, 103] width 322 height 230
click at [390, 197] on button "Chơi" at bounding box center [402, 202] width 66 height 17
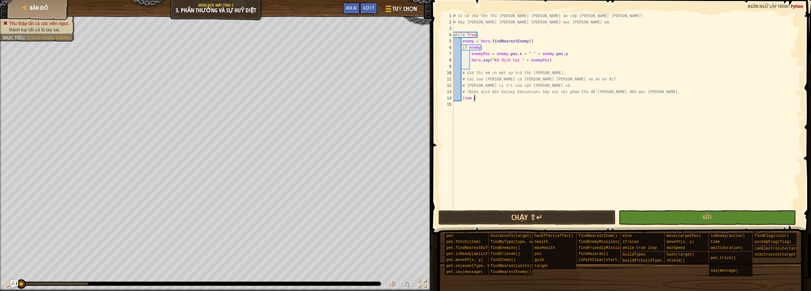
scroll to position [3, 2]
type textarea "item = f"
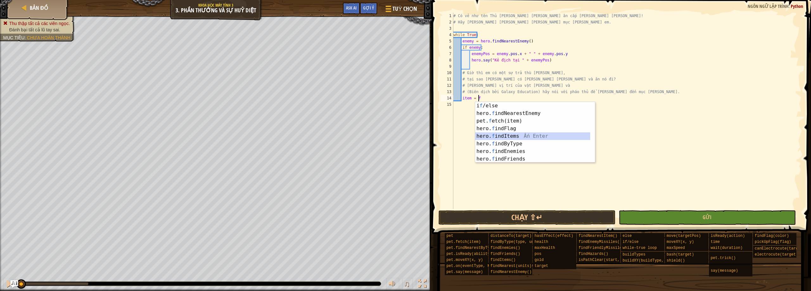
scroll to position [3, 0]
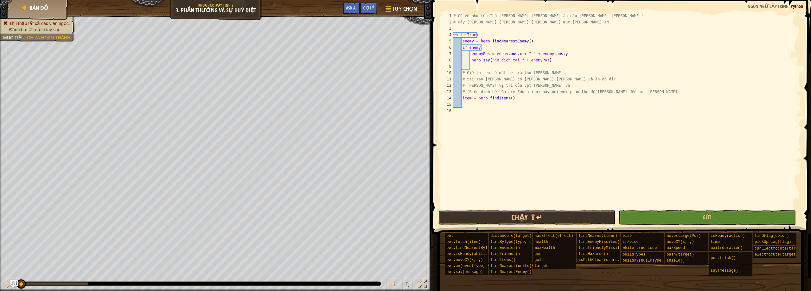
click at [513, 98] on div "# Có vẻ như tên Thủ [PERSON_NAME] [PERSON_NAME] ăn cắp [PERSON_NAME] [PERSON_NA…" at bounding box center [627, 117] width 350 height 209
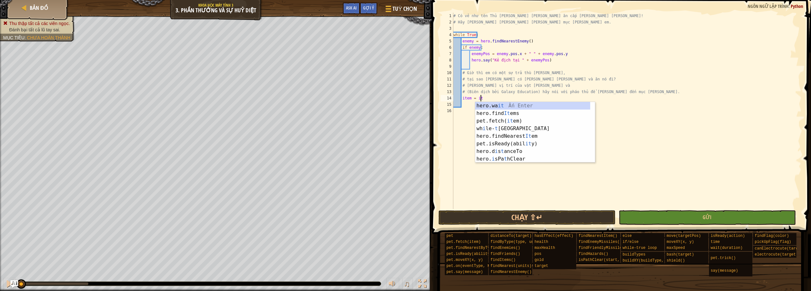
scroll to position [3, 2]
type textarea "item = item"
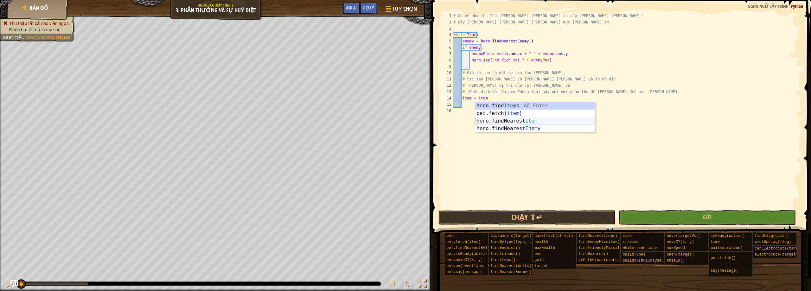
click at [520, 122] on div "hero.find Item s Ấn Enter pet.fetch( item ) Ấn Enter hero.findNearest Item Ấn E…" at bounding box center [535, 125] width 120 height 46
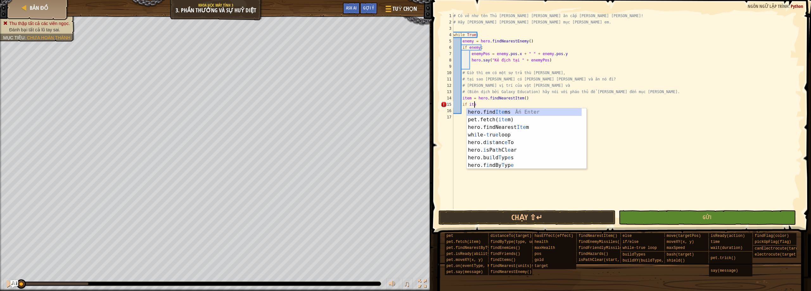
scroll to position [3, 2]
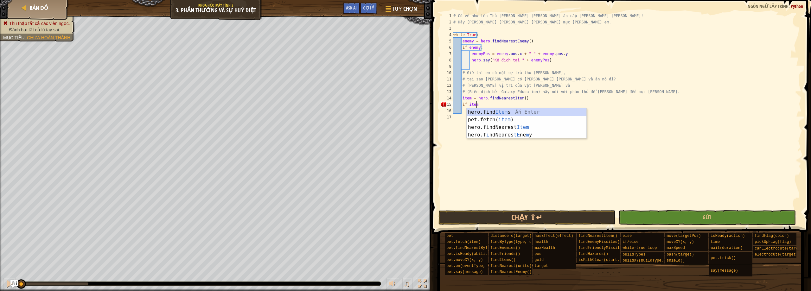
type textarea "if item:"
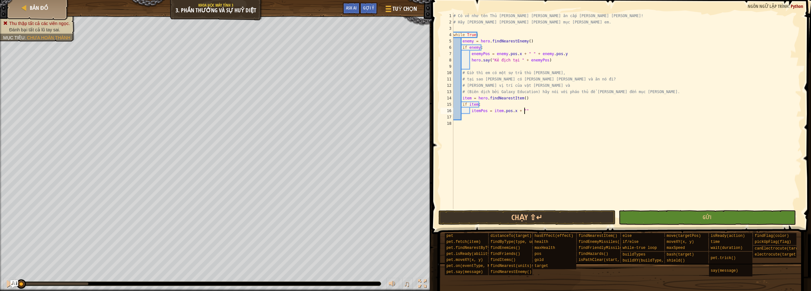
scroll to position [3, 6]
drag, startPoint x: 485, startPoint y: 110, endPoint x: 471, endPoint y: 110, distance: 13.6
click at [471, 110] on div "# Có vẻ như tên Thủ [PERSON_NAME] [PERSON_NAME] ăn cắp [PERSON_NAME] [PERSON_NA…" at bounding box center [627, 117] width 350 height 209
click at [540, 111] on div "# Có vẻ như tên Thủ [PERSON_NAME] [PERSON_NAME] ăn cắp [PERSON_NAME] [PERSON_NA…" at bounding box center [627, 117] width 350 height 209
paste textarea "itemPos"
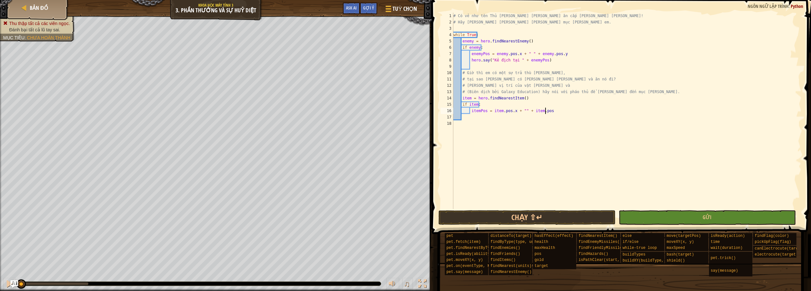
scroll to position [3, 8]
click at [658, 212] on button "Gửi" at bounding box center [707, 217] width 177 height 15
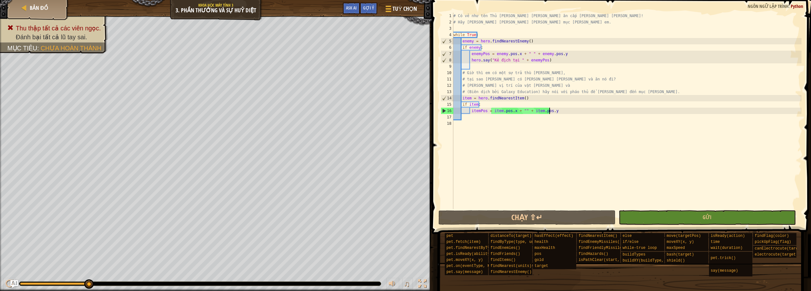
click at [555, 108] on div "# Có vẻ như tên Thủ [PERSON_NAME] [PERSON_NAME] ăn cắp [PERSON_NAME] [PERSON_NA…" at bounding box center [627, 117] width 350 height 209
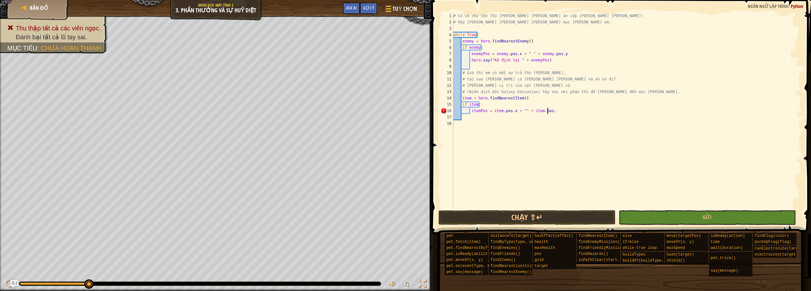
type textarea "itemPos = item.pos.x + "" + item.pos.y"
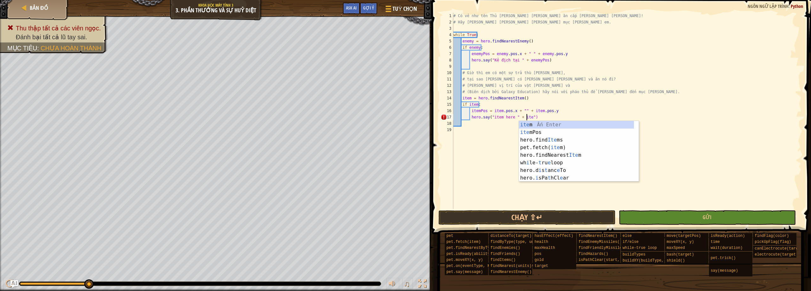
scroll to position [3, 6]
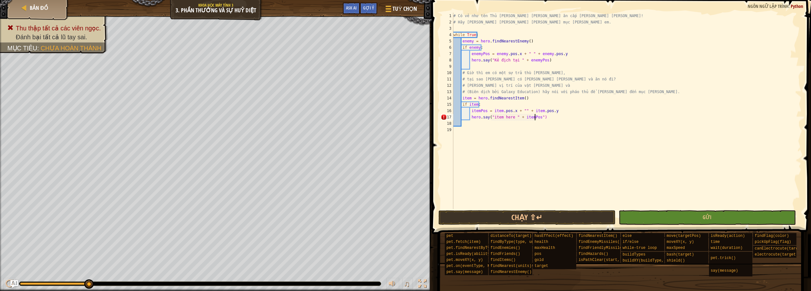
click at [600, 210] on span at bounding box center [622, 108] width 385 height 253
click at [594, 217] on button "Chạy ⇧↵" at bounding box center [527, 217] width 177 height 15
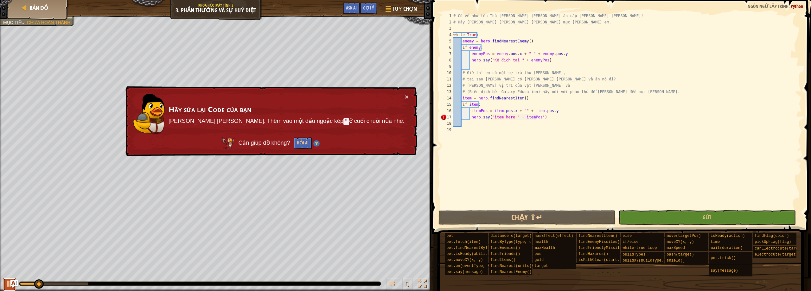
click at [6, 285] on div at bounding box center [9, 284] width 8 height 8
type textarea "hero.say("item here " + itemPos)"
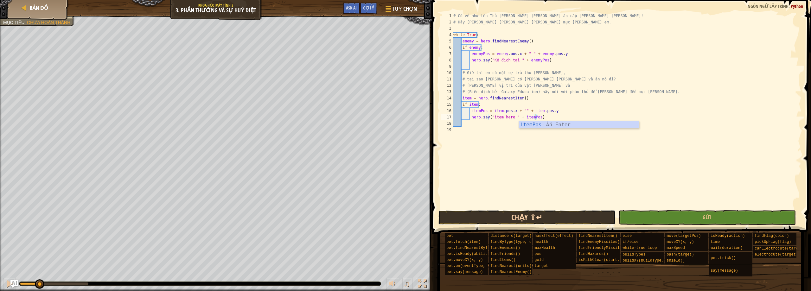
click at [561, 214] on button "Chạy ⇧↵" at bounding box center [527, 217] width 177 height 15
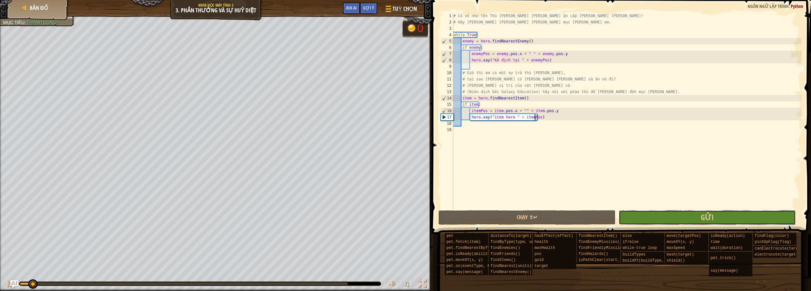
click at [660, 217] on button "Gửi" at bounding box center [707, 217] width 177 height 15
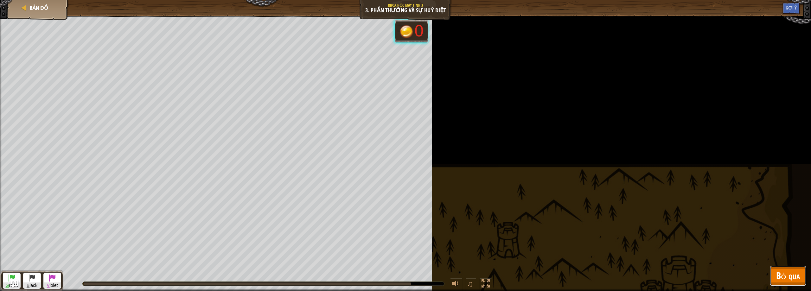
click at [773, 275] on button "Bỏ qua" at bounding box center [788, 276] width 36 height 20
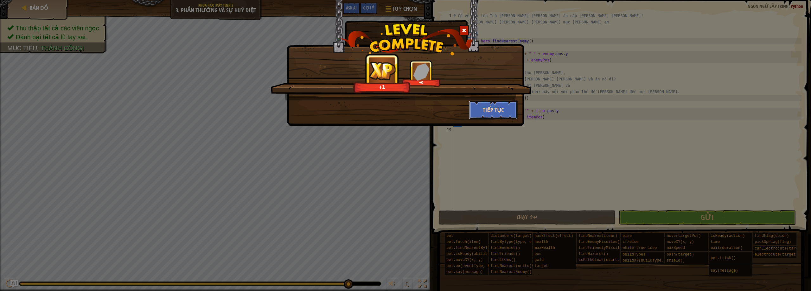
click at [484, 116] on button "Tiếp tục" at bounding box center [493, 109] width 49 height 19
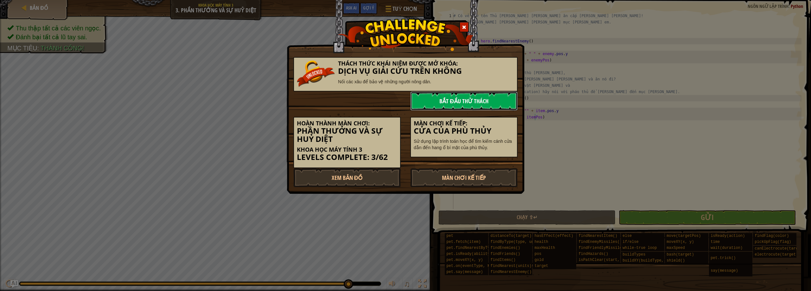
click at [491, 105] on link "Bắt đầu Thử Thách" at bounding box center [463, 101] width 107 height 19
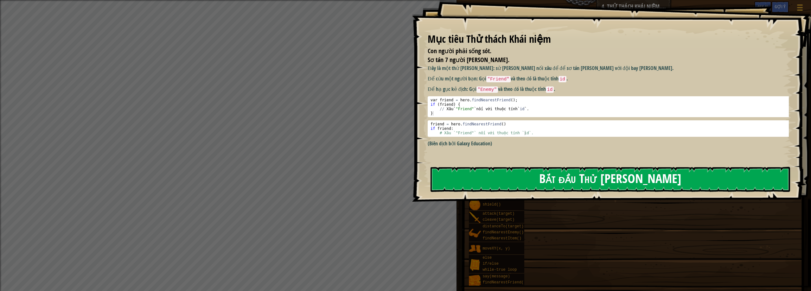
click at [481, 189] on button "Bắt đầu Thử [PERSON_NAME]" at bounding box center [611, 179] width 360 height 25
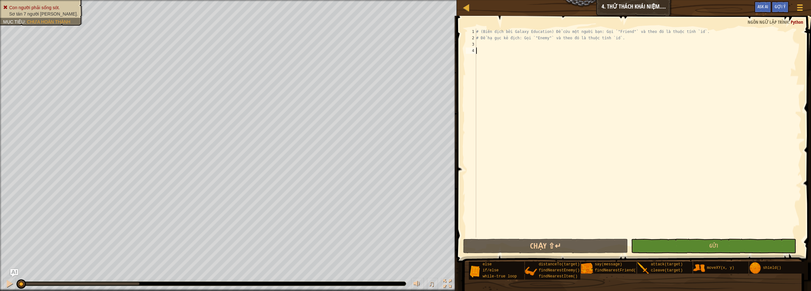
scroll to position [3, 0]
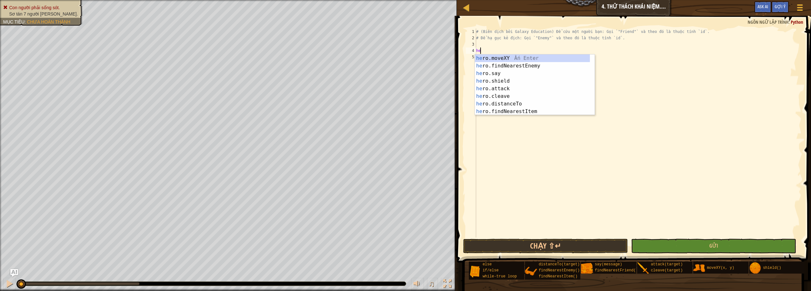
type textarea "h"
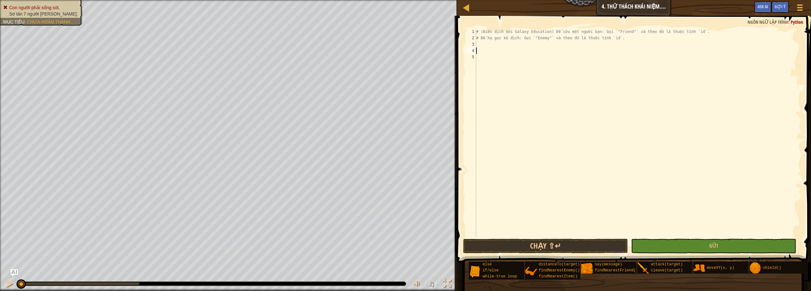
click at [494, 48] on div "# (Biên dịch bởi Galaxy Education) Để cứu một người bạn: Gọi `"Friend"` và theo…" at bounding box center [638, 140] width 327 height 222
click at [495, 45] on div "# (Biên dịch bởi Galaxy Education) Để cứu một người bạn: Gọi `"Friend"` và theo…" at bounding box center [638, 140] width 327 height 222
type textarea "wh"
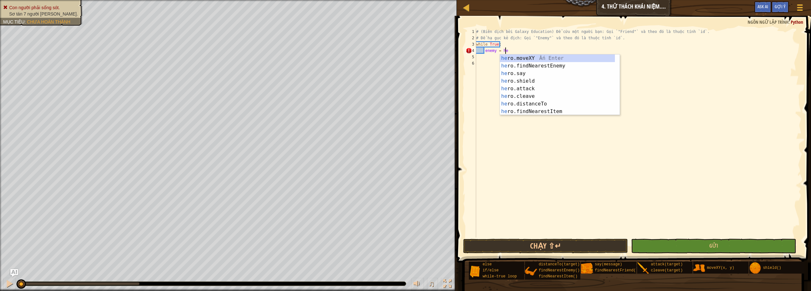
scroll to position [3, 2]
type textarea "enemy = hero"
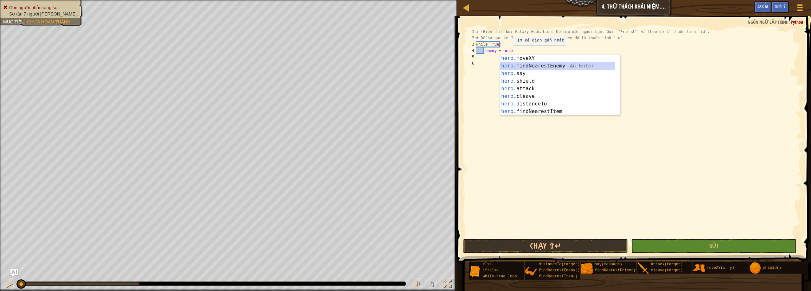
click at [570, 64] on div "hero .moveXY Ấn Enter hero .findNearestEnemy Ấn Enter hero .say Ấn Enter hero .…" at bounding box center [557, 93] width 115 height 76
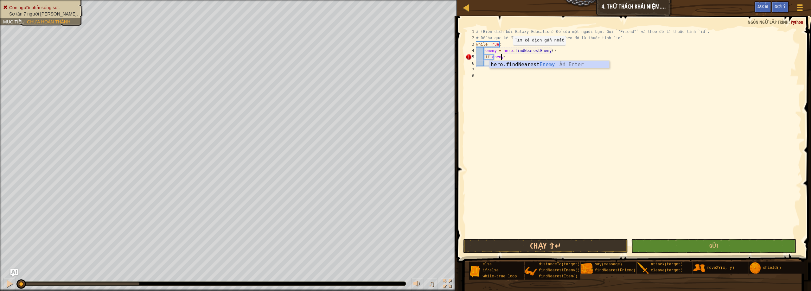
scroll to position [3, 2]
type textarea "if enemy:"
type textarea "hero.say("Enemy" + [DOMAIN_NAME])"
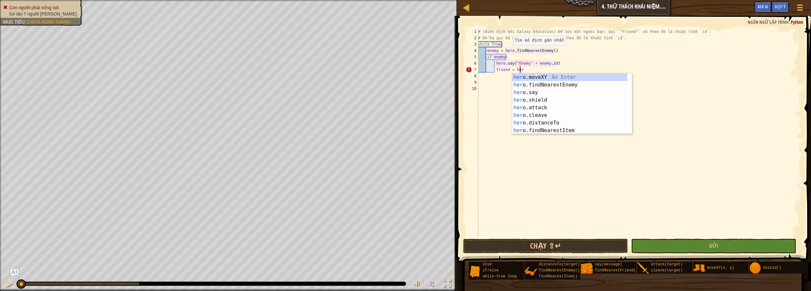
scroll to position [3, 3]
type textarea "friend = hero"
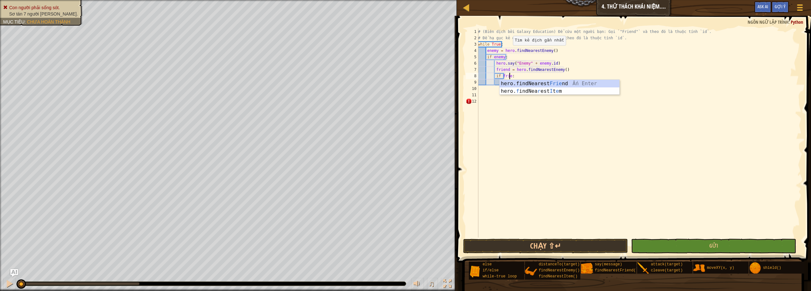
scroll to position [3, 3]
type textarea "if friend:"
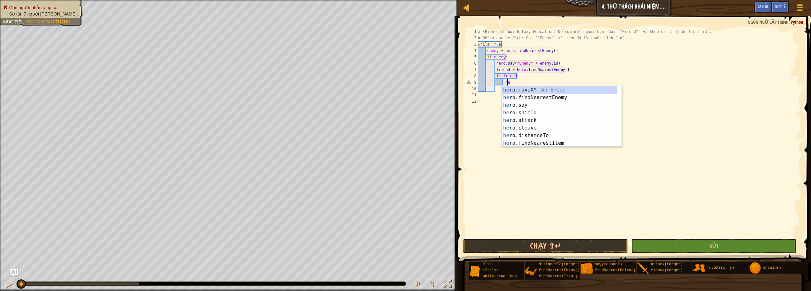
type textarea "h"
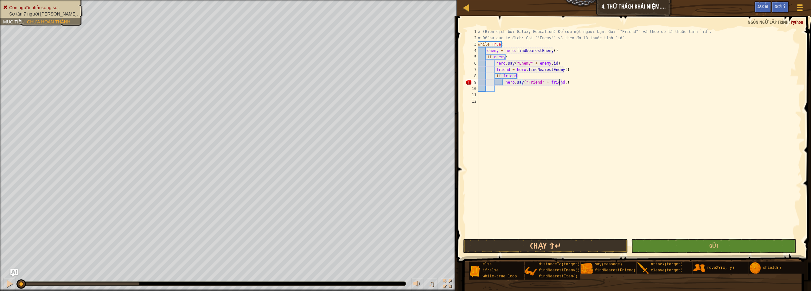
scroll to position [3, 7]
click at [659, 242] on button "Gửi" at bounding box center [713, 246] width 165 height 15
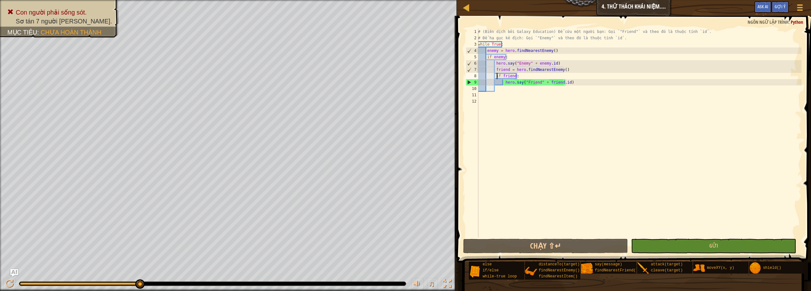
click at [497, 74] on div "# (Biên dịch bởi Galaxy Education) Để cứu một người bạn: Gọi `"Friend"` và theo…" at bounding box center [639, 140] width 325 height 222
click at [495, 71] on div "# (Biên dịch bởi Galaxy Education) Để cứu một người bạn: Gọi `"Friend"` và theo…" at bounding box center [639, 140] width 325 height 222
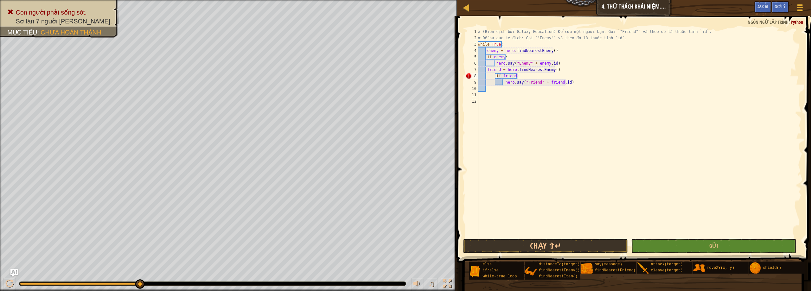
click at [496, 76] on div "# (Biên dịch bởi Galaxy Education) Để cứu một người bạn: Gọi `"Friend"` và theo…" at bounding box center [639, 140] width 325 height 222
click at [503, 82] on div "# (Biên dịch bởi Galaxy Education) Để cứu một người bạn: Gọi `"Friend"` và theo…" at bounding box center [639, 140] width 325 height 222
click at [662, 244] on button "Gửi" at bounding box center [713, 246] width 165 height 15
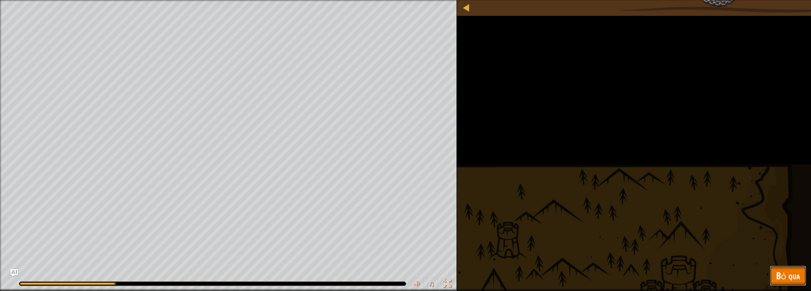
click at [771, 281] on button "Bỏ qua" at bounding box center [788, 276] width 36 height 20
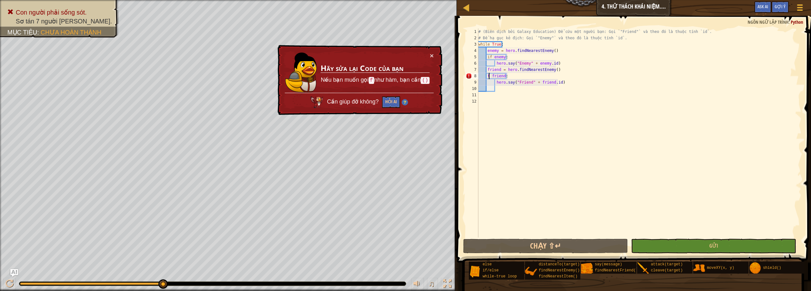
click at [490, 78] on div "# (Biên dịch bởi Galaxy Education) Để cứu một người bạn: Gọi `"Friend"` và theo…" at bounding box center [639, 140] width 325 height 222
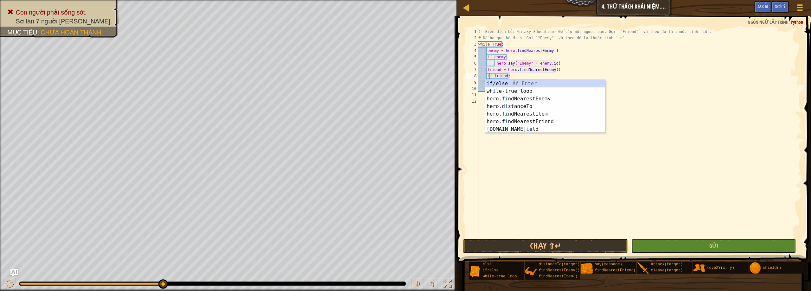
click at [684, 243] on button "Gửi" at bounding box center [713, 246] width 165 height 15
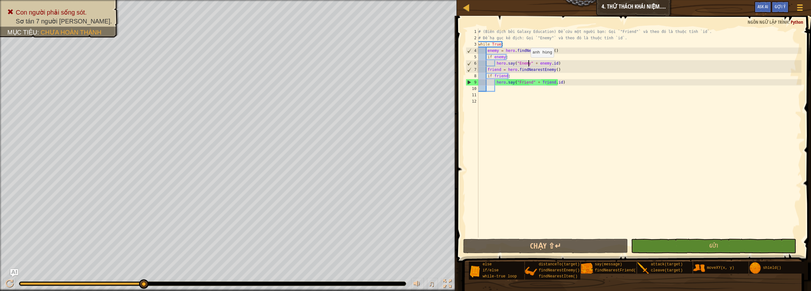
click at [528, 64] on div "# (Biên dịch bởi Galaxy Education) Để cứu một người bạn: Gọi `"Friend"` và theo…" at bounding box center [639, 140] width 325 height 222
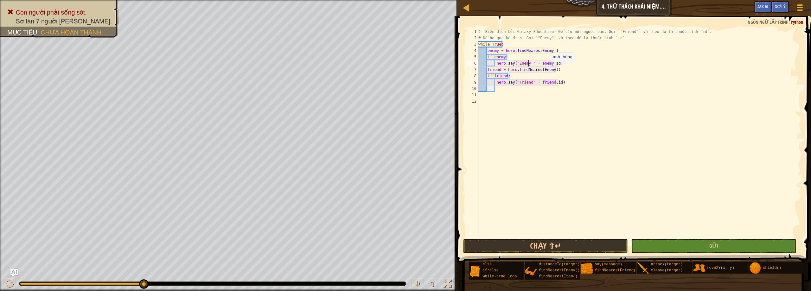
drag, startPoint x: 548, startPoint y: 68, endPoint x: 572, endPoint y: 63, distance: 24.3
click at [554, 67] on div "# (Biên dịch bởi Galaxy Education) Để cứu một người bạn: Gọi `"Friend"` và theo…" at bounding box center [639, 140] width 325 height 222
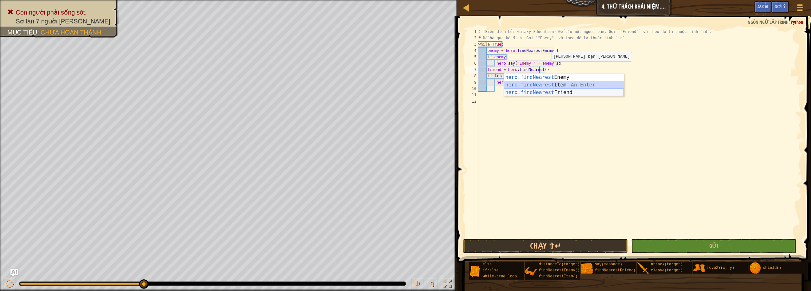
drag, startPoint x: 589, startPoint y: 87, endPoint x: 574, endPoint y: 91, distance: 15.0
click at [574, 91] on div "hero.findNearest Enemy Ấn Enter hero.findNearest Item Ấn Enter hero.findNearest…" at bounding box center [564, 93] width 120 height 38
type textarea "friend = hero.findNearest"
click at [574, 91] on div "hero.findNearest Enemy Ấn Enter hero.findNearest Item Ấn Enter hero.findNearest…" at bounding box center [564, 93] width 120 height 38
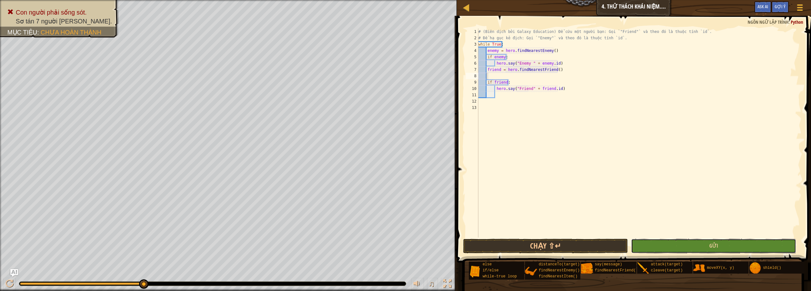
click at [658, 246] on button "Gửi" at bounding box center [713, 246] width 165 height 15
